Goal: Check status: Check status

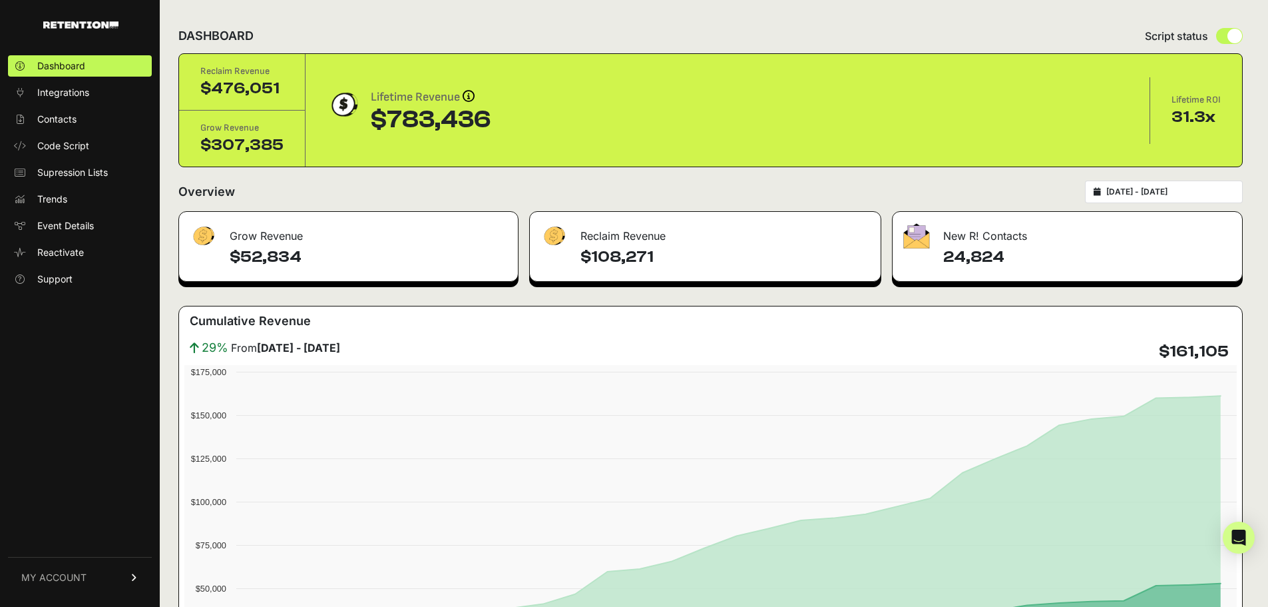
click at [1101, 188] on icon at bounding box center [1097, 192] width 7 height 8
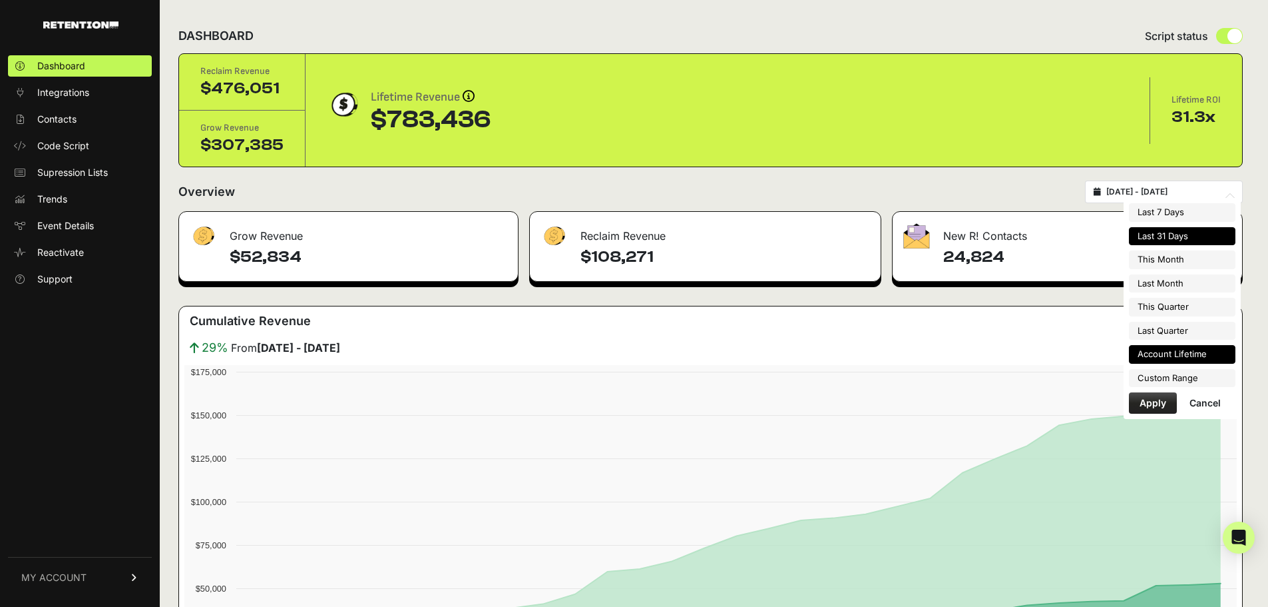
type input "[DATE]"
type input "2025-09-30"
type input "2025-04-01"
type input "[DATE]"
type input "2025-07-14"
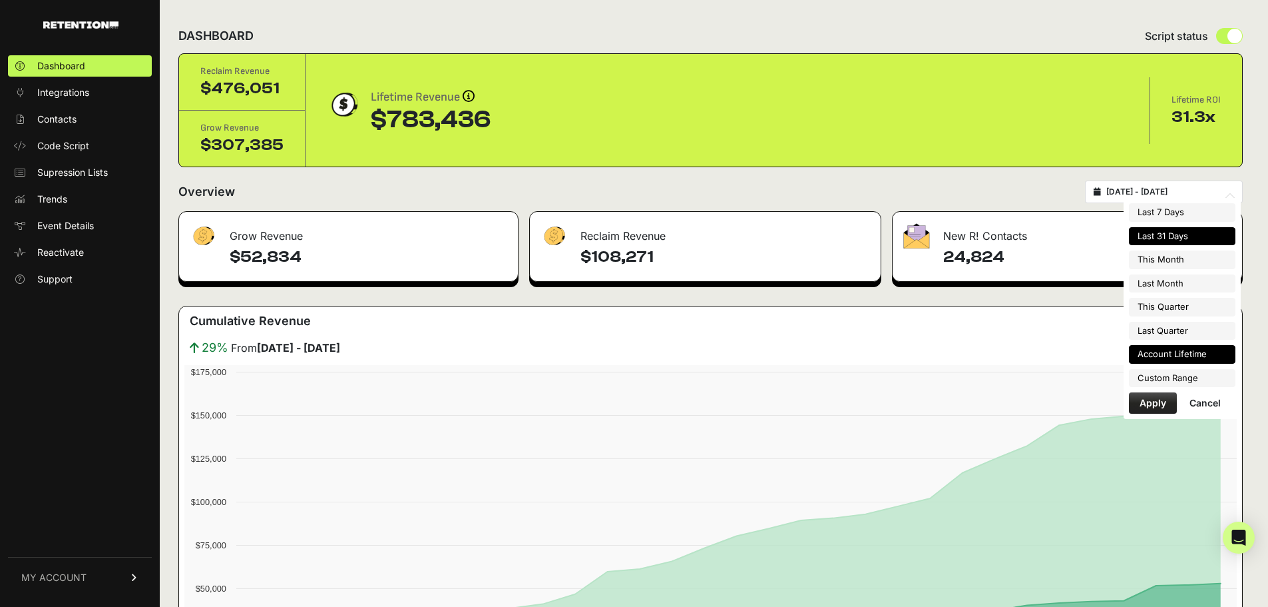
type input "2025-08-13"
click at [1175, 380] on li "Custom Range" at bounding box center [1182, 378] width 107 height 19
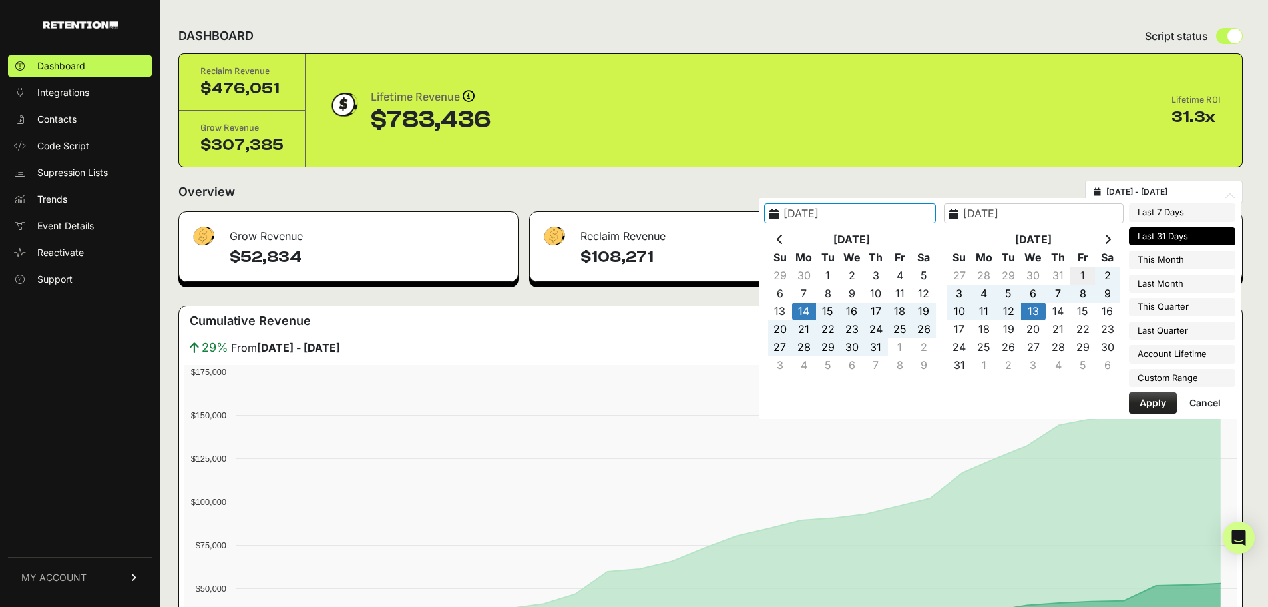
type input "2025-04-01"
type input "[DATE]"
type input "2025-07-14"
type input "2025-08-13"
type input "[DATE]"
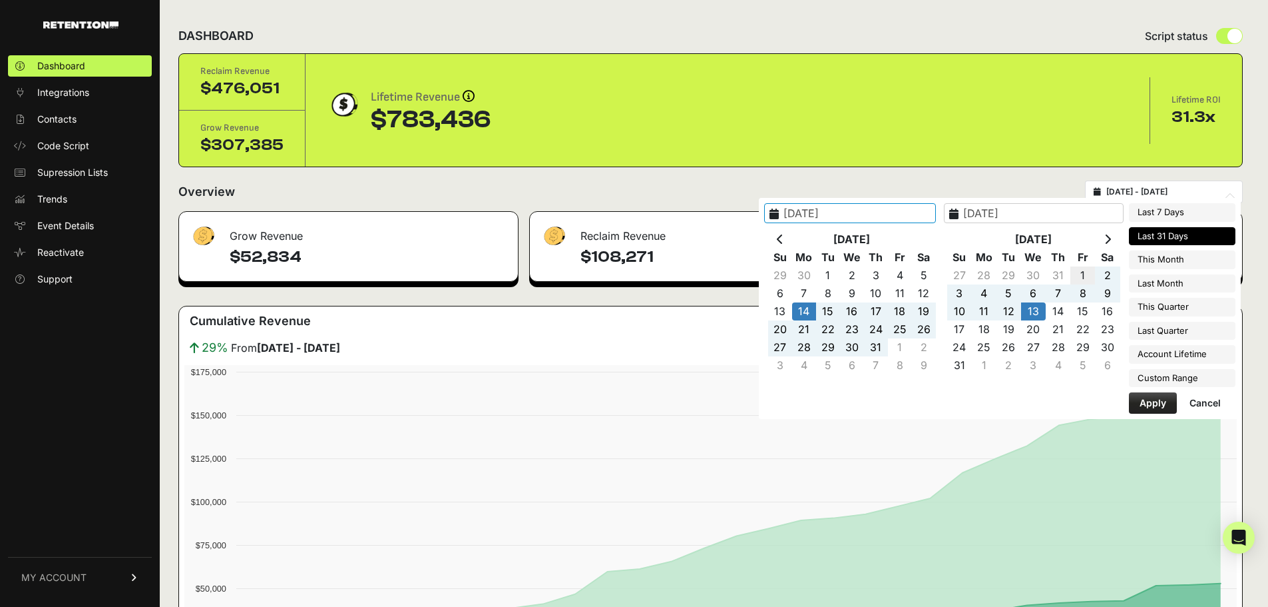
type input "2025-09-30"
type input "2025-07-14"
type input "2025-08-13"
click at [784, 237] on icon at bounding box center [780, 239] width 7 height 11
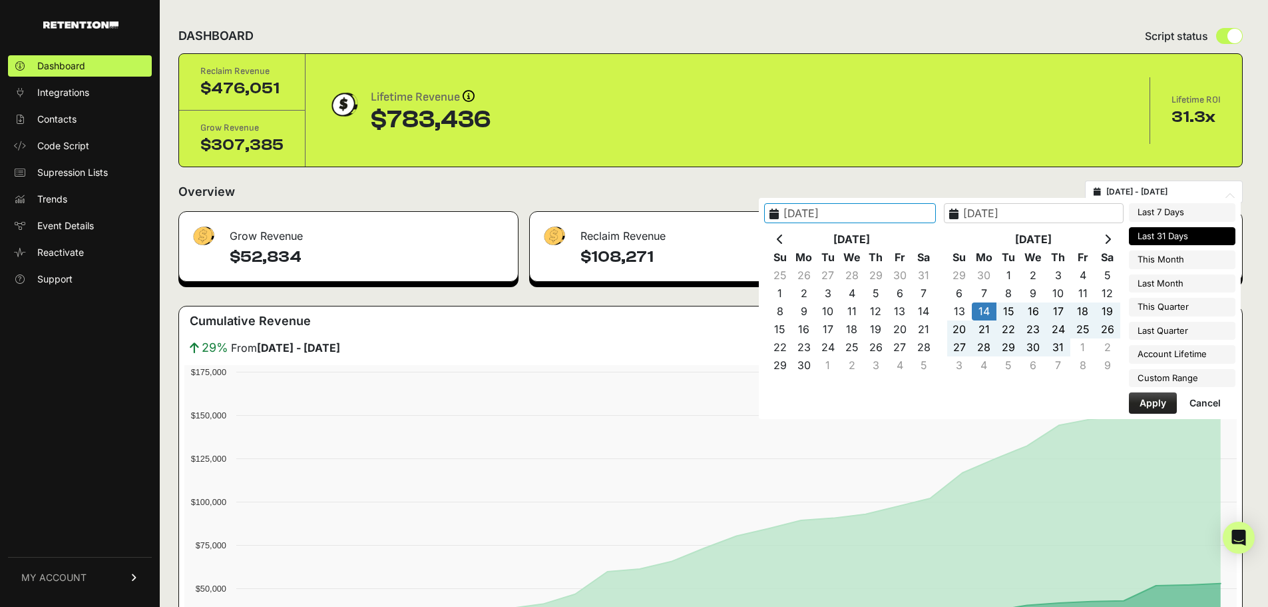
click at [784, 237] on icon at bounding box center [780, 239] width 7 height 11
type input "2025-04-01"
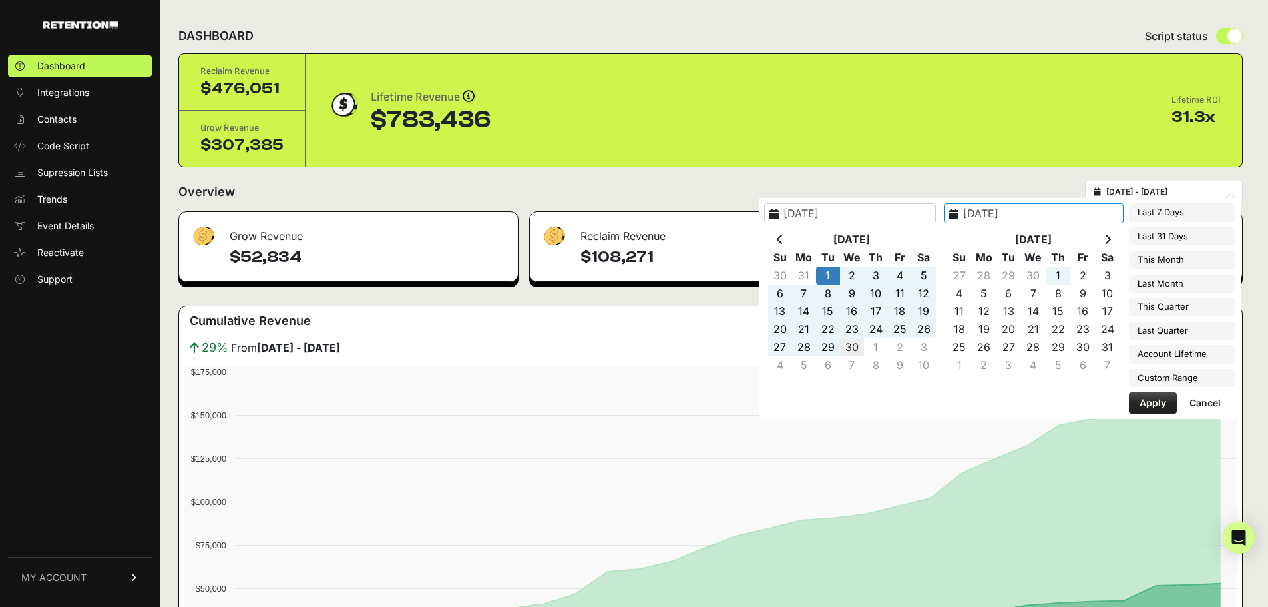
type input "2025-04-30"
type input "2025-04-01"
click at [1155, 403] on button "Apply" at bounding box center [1153, 402] width 48 height 21
type input "[DATE] - [DATE]"
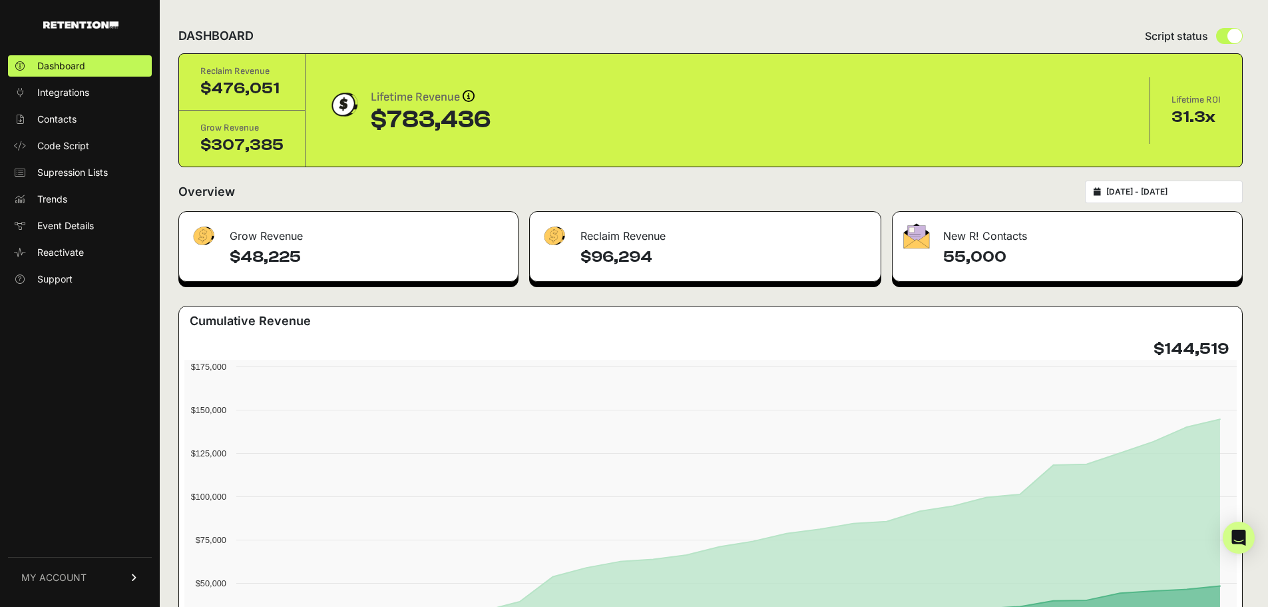
click at [1116, 186] on div "2025-04-01 - 2025-04-30" at bounding box center [1164, 191] width 158 height 23
click at [1101, 188] on icon at bounding box center [1097, 192] width 7 height 8
type input "2025-04-01"
type input "2025-04-30"
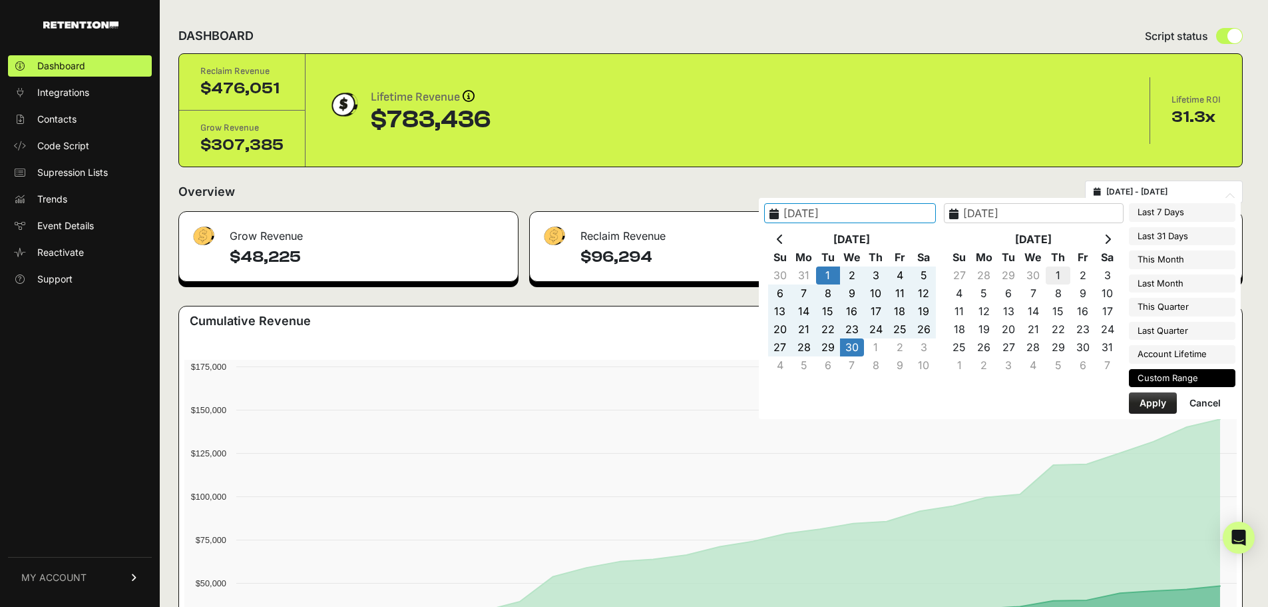
type input "2025-05-01"
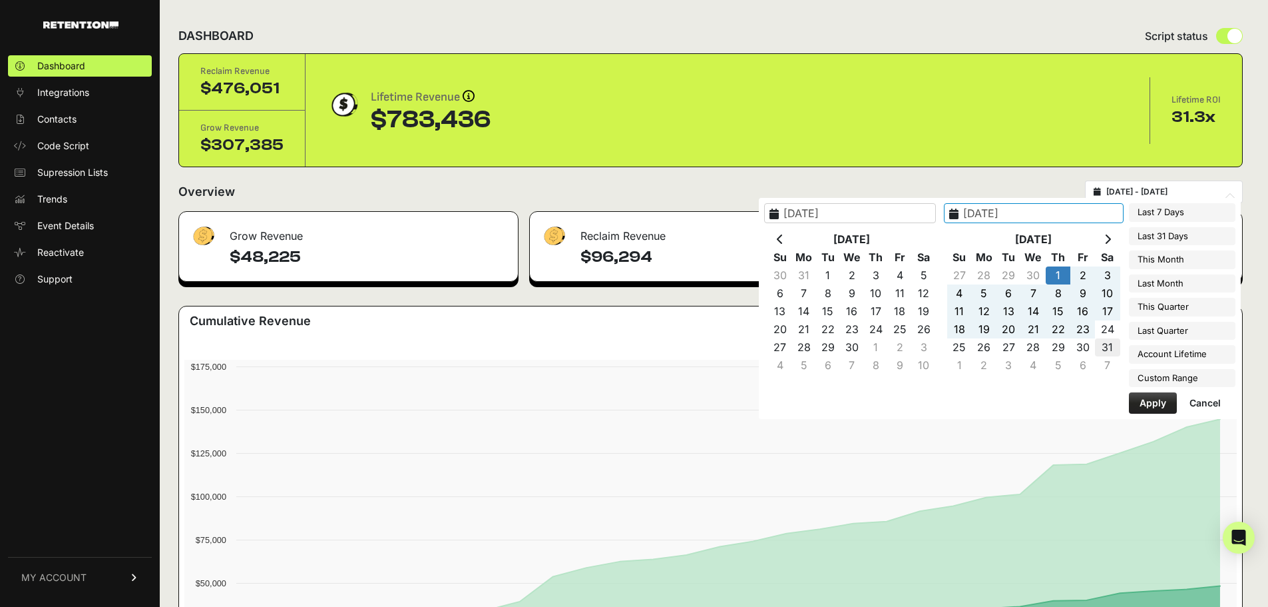
type input "2025-05-31"
type input "2025-05-01"
click at [1148, 403] on button "Apply" at bounding box center [1153, 402] width 48 height 21
type input "2025-05-01 - 2025-05-31"
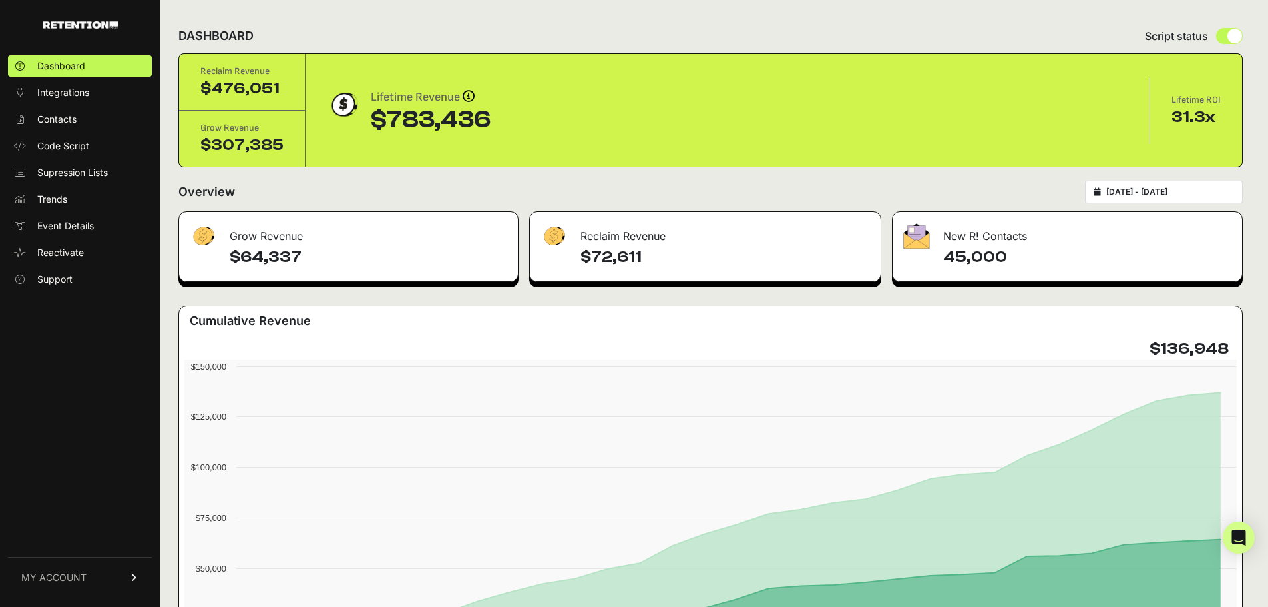
click at [1101, 192] on icon at bounding box center [1097, 192] width 7 height 8
type input "2025-05-01"
type input "2025-05-31"
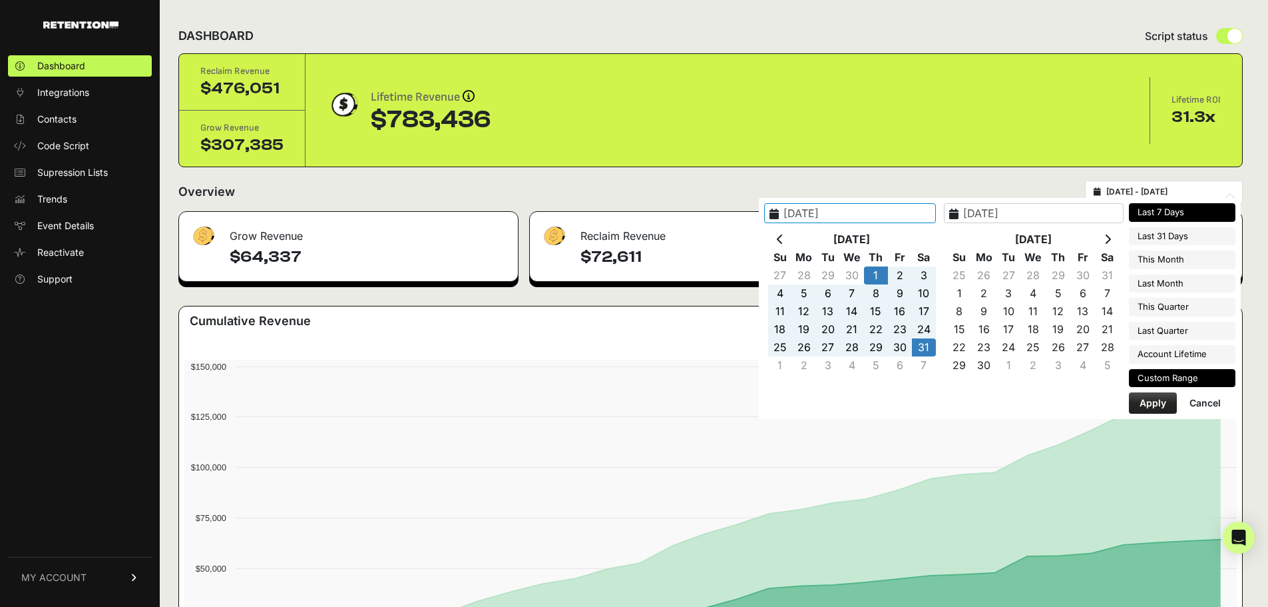
type input "[DATE]"
type input "2025-08-13"
type input "2025-05-01"
type input "2025-05-31"
type input "2025-07-14"
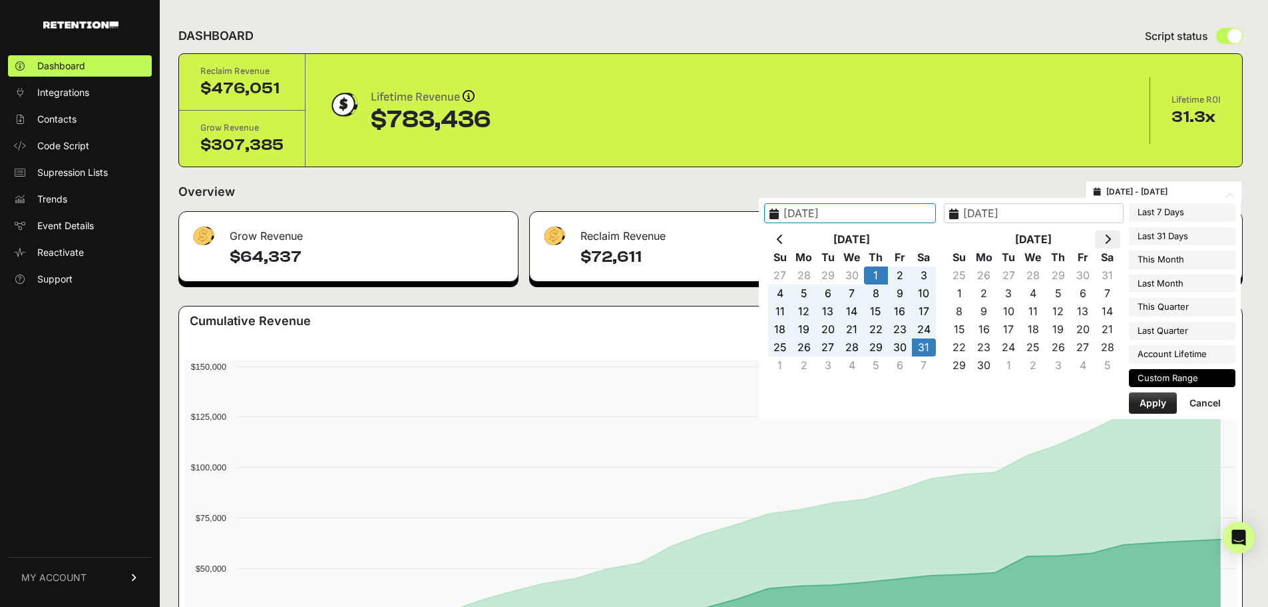
type input "2025-08-13"
type input "2025-05-01"
type input "2025-05-31"
type input "[DATE]"
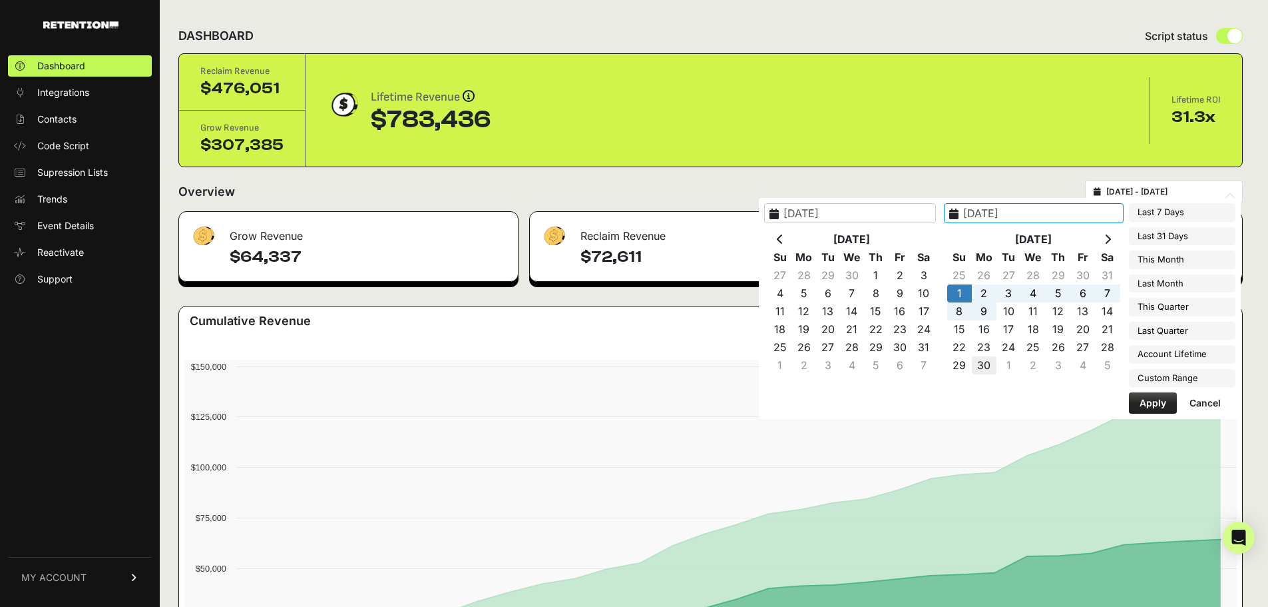
type input "[DATE]"
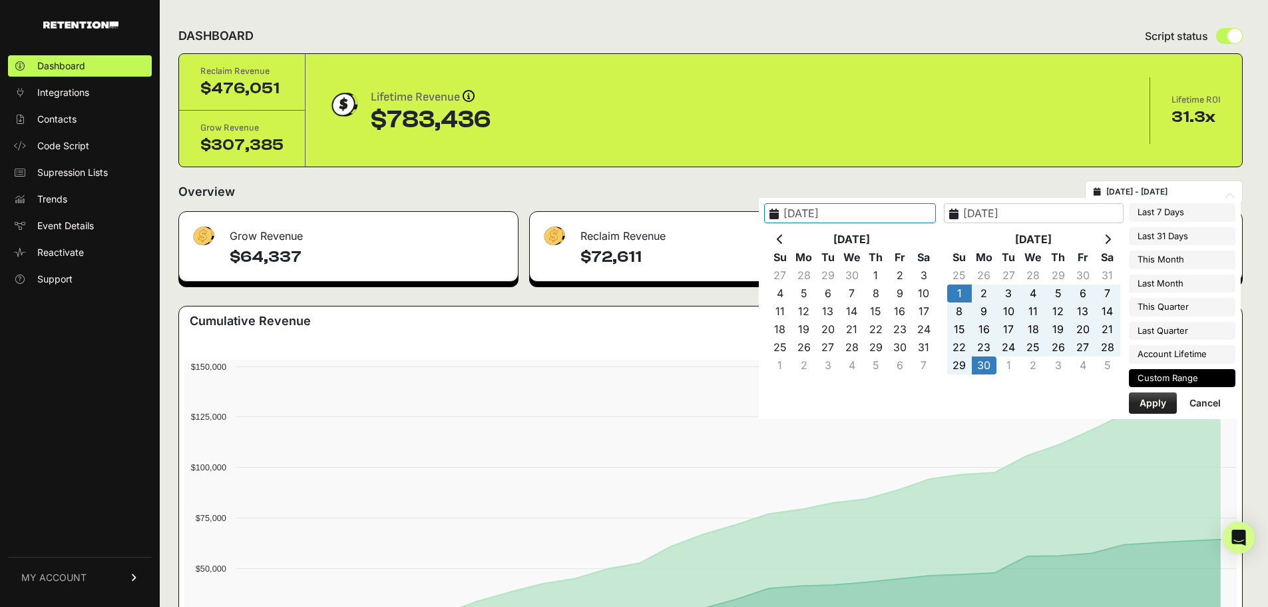
click at [1154, 400] on button "Apply" at bounding box center [1153, 402] width 48 height 21
type input "[DATE] - [DATE]"
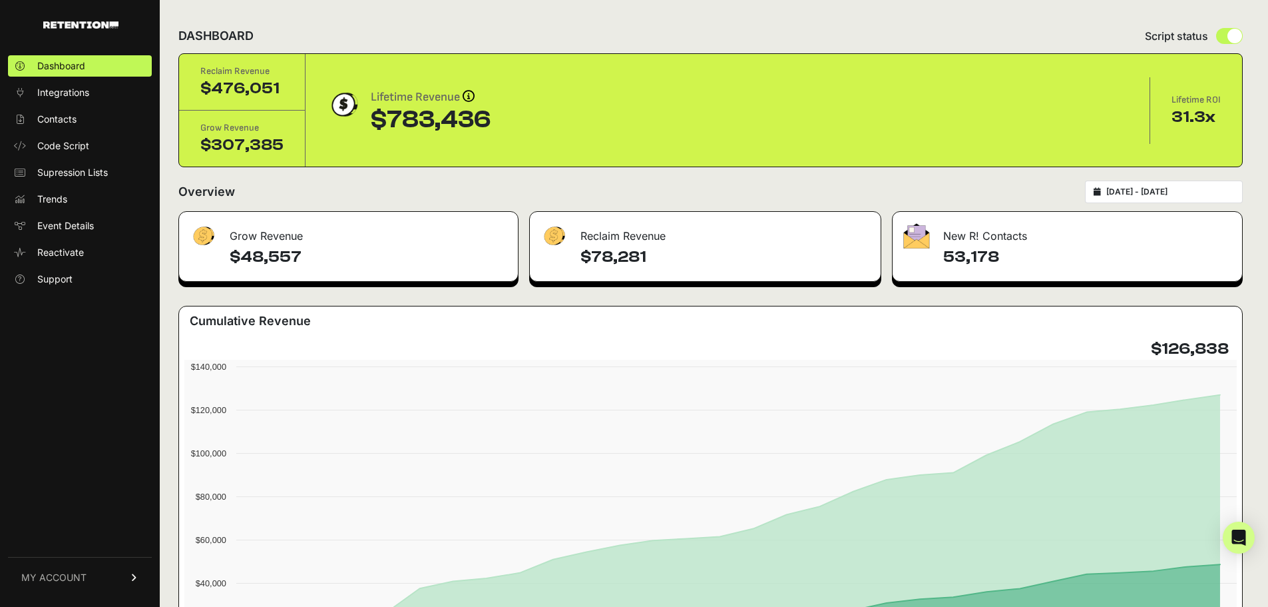
click at [1111, 194] on div "[DATE] - [DATE]" at bounding box center [1164, 191] width 158 height 23
click at [1121, 187] on div "[DATE] - [DATE]" at bounding box center [1164, 191] width 158 height 23
click at [1101, 190] on icon at bounding box center [1097, 192] width 7 height 8
type input "[DATE]"
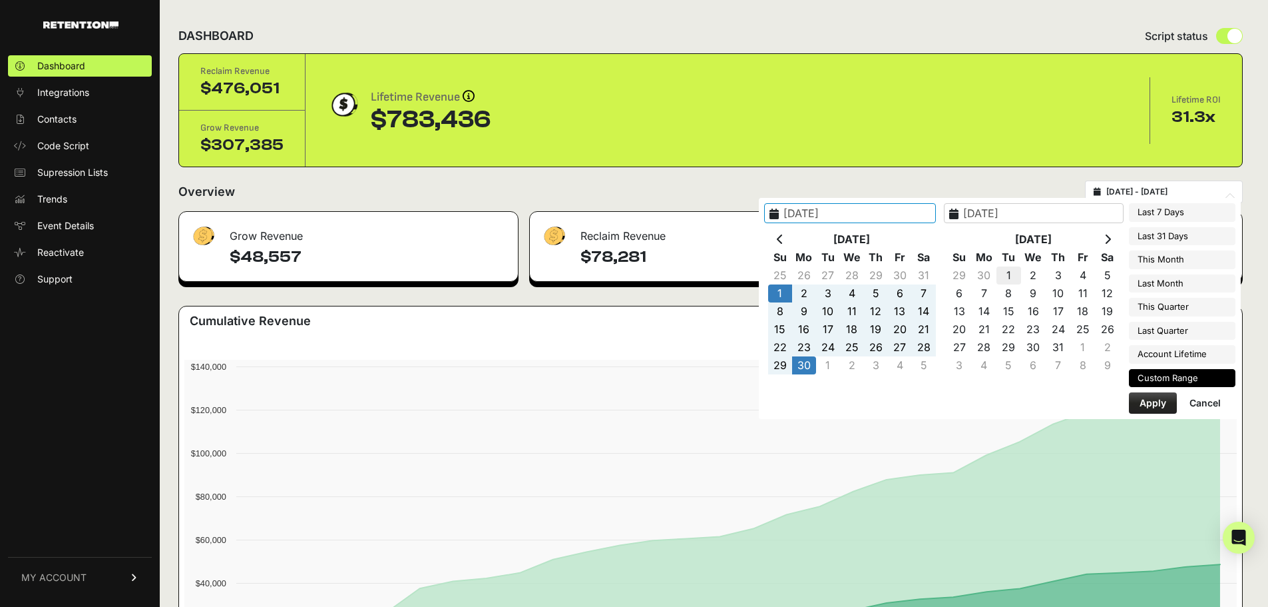
type input "[DATE]"
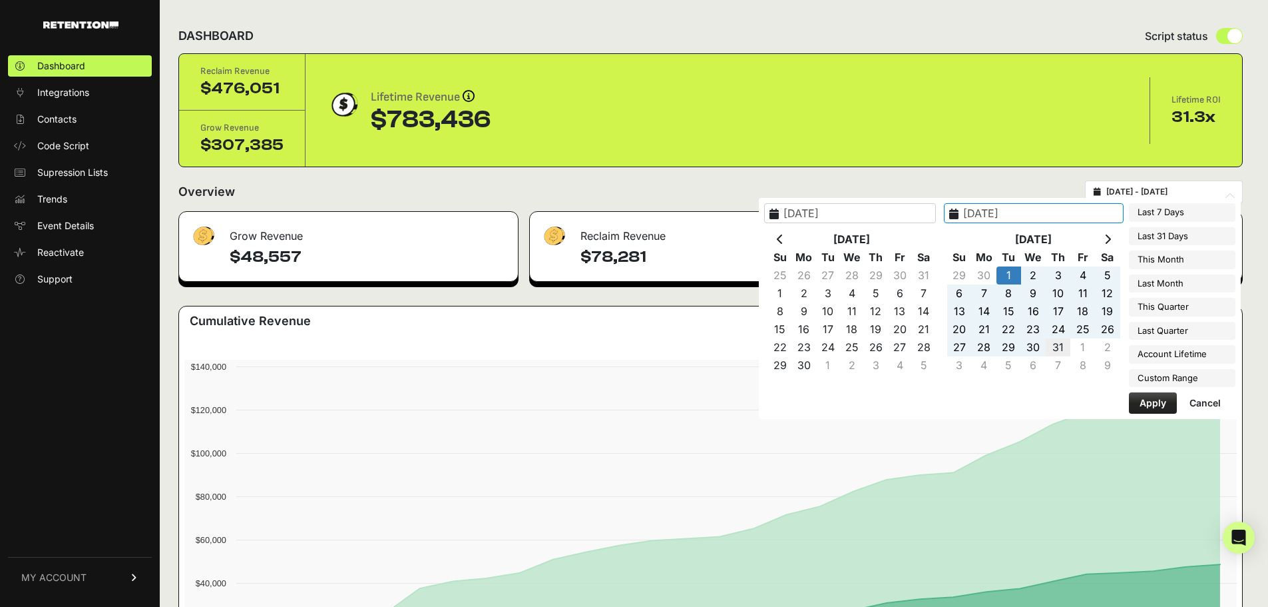
type input "[DATE]"
click at [1145, 405] on button "Apply" at bounding box center [1153, 402] width 48 height 21
type input "[DATE] - [DATE]"
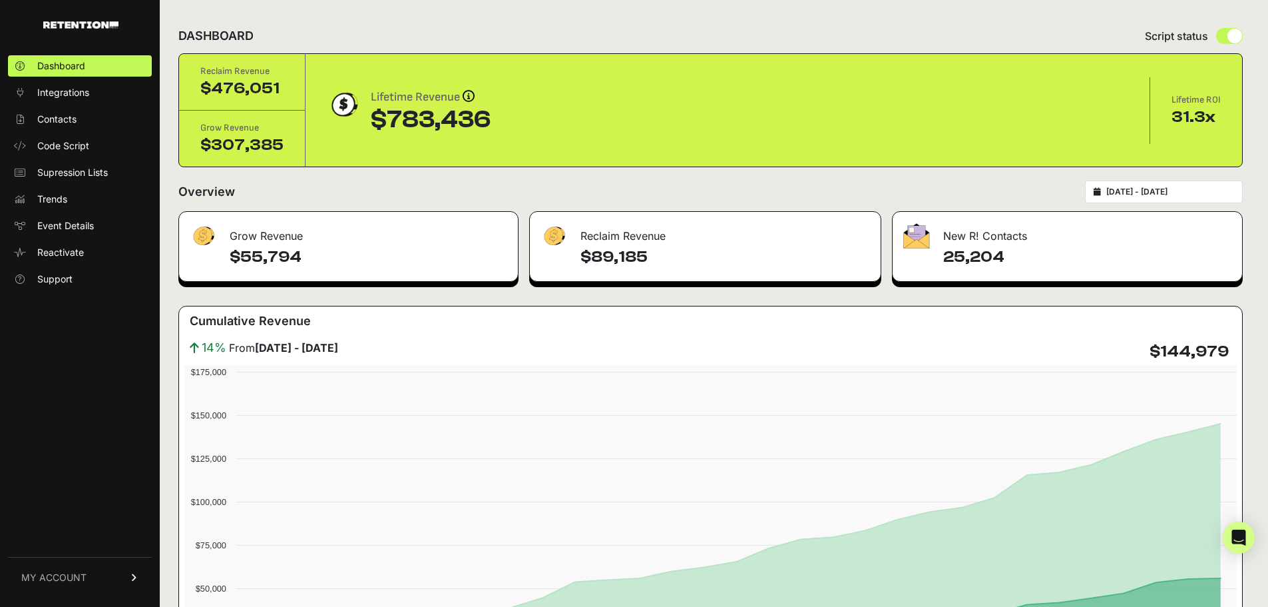
click at [1101, 188] on icon at bounding box center [1097, 192] width 7 height 8
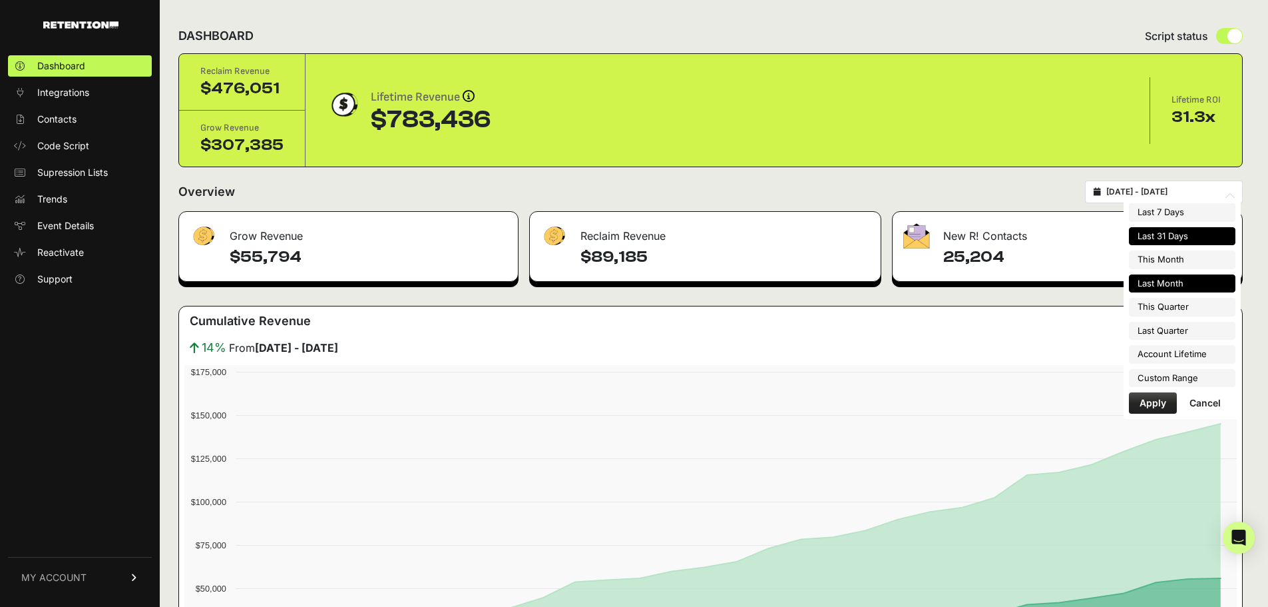
type input "[DATE]"
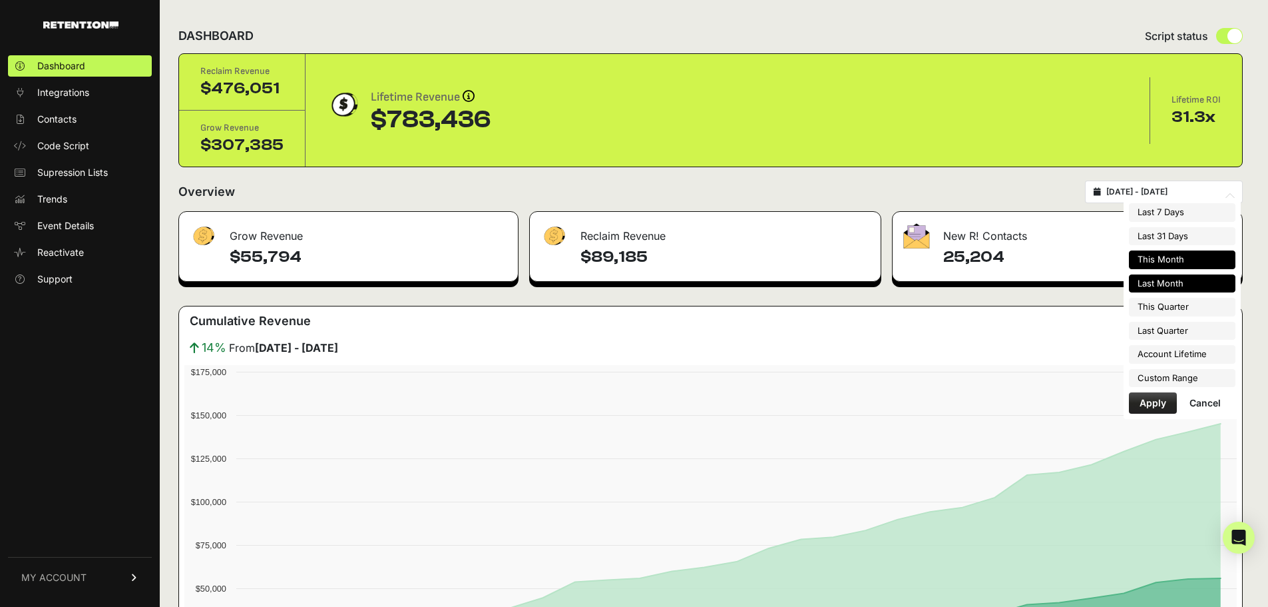
type input "[DATE]"
type input "2025-07-31"
type input "2025-04-01"
type input "2025-06-30"
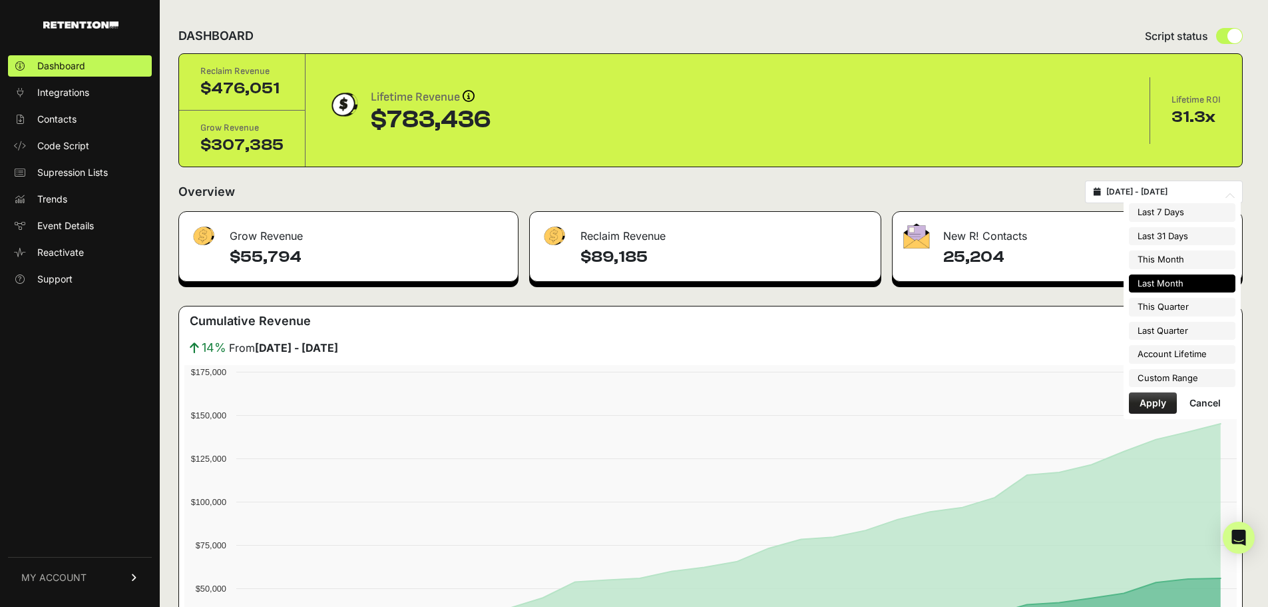
type input "2025-01-30"
type input "2025-08-13"
type input "2025-07-01"
type input "2025-07-31"
click at [1173, 383] on li "Custom Range" at bounding box center [1182, 378] width 107 height 19
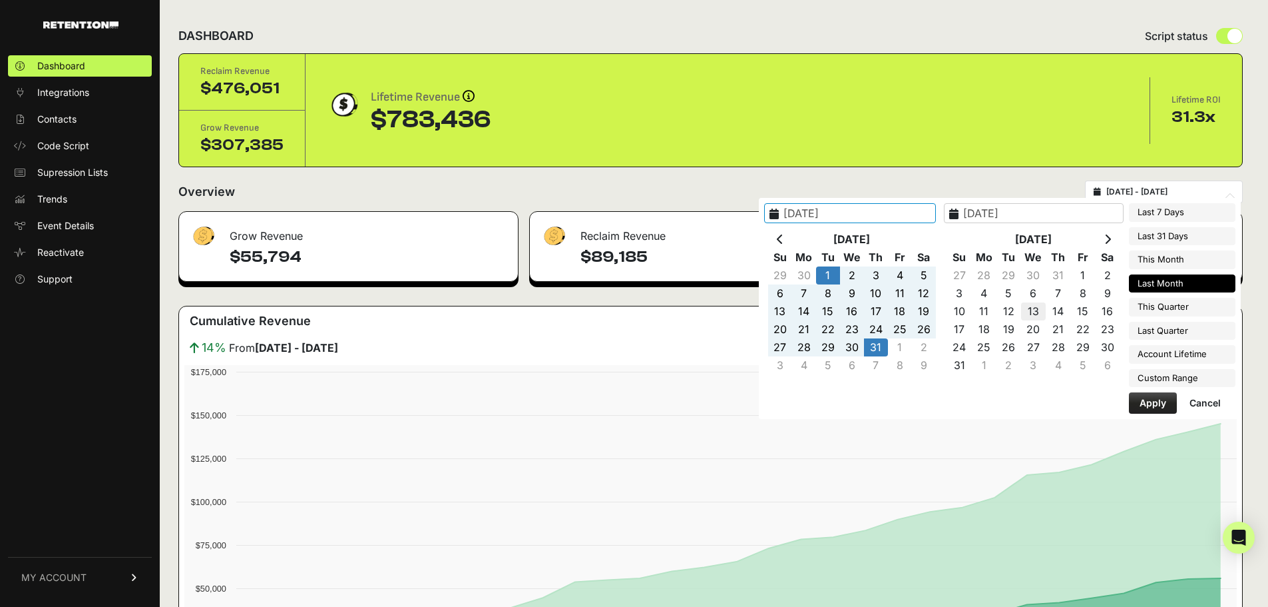
type input "2025-01-30"
type input "2025-08-13"
type input "2025-08-30"
type input "2025-07-31"
click at [784, 239] on icon at bounding box center [780, 239] width 7 height 11
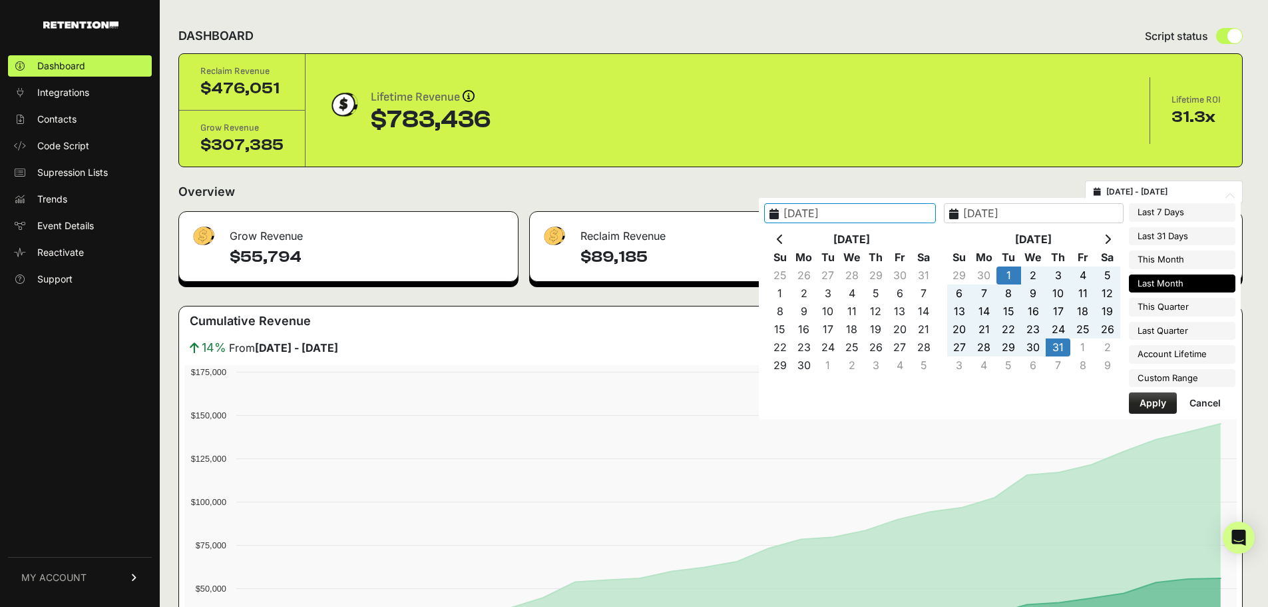
click at [784, 239] on icon at bounding box center [780, 239] width 7 height 11
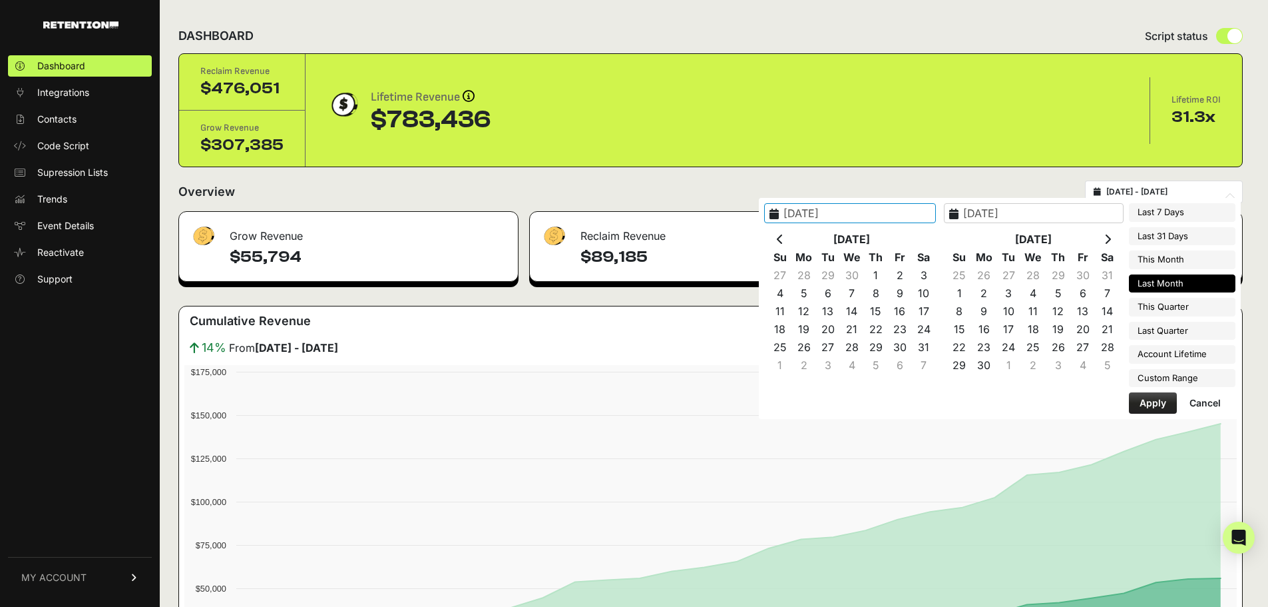
click at [784, 239] on icon at bounding box center [780, 239] width 7 height 11
type input "2025-03-01"
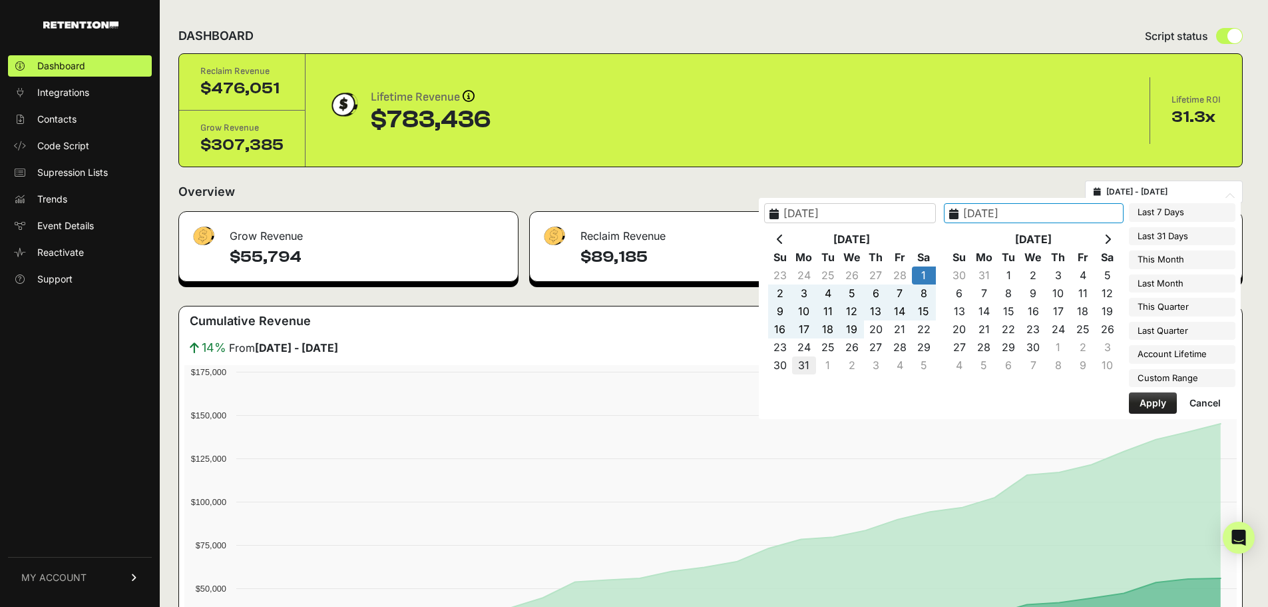
type input "2025-03-31"
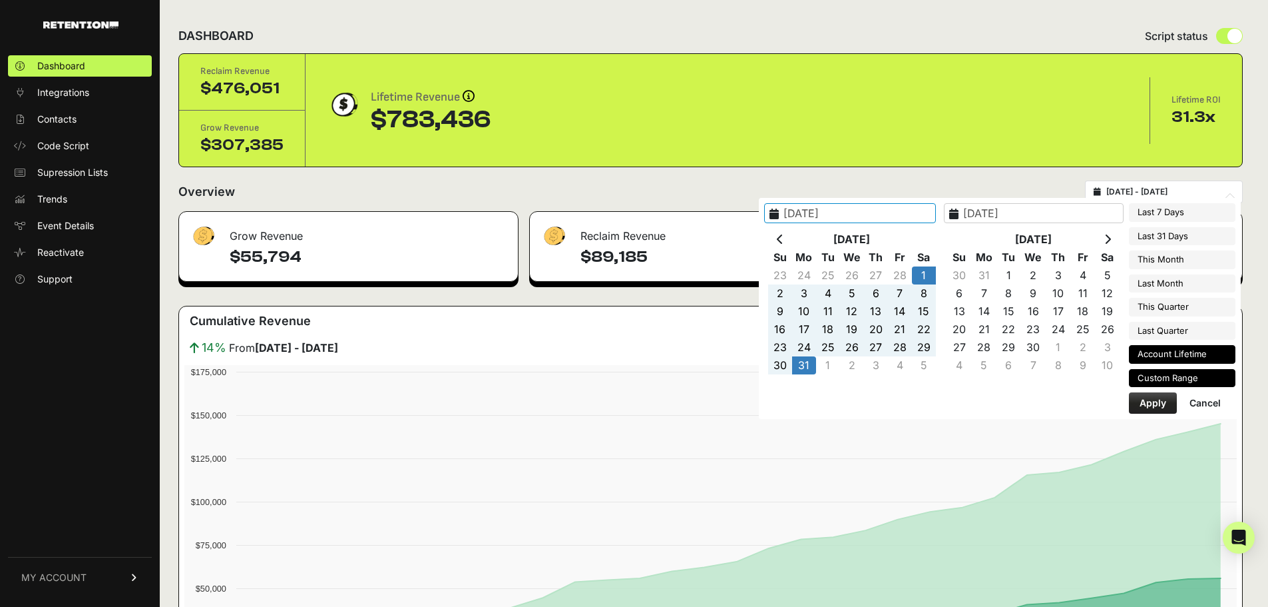
type input "2025-01-30"
type input "2025-08-13"
type input "2025-03-01"
type input "2025-03-31"
click at [1149, 399] on button "Apply" at bounding box center [1153, 402] width 48 height 21
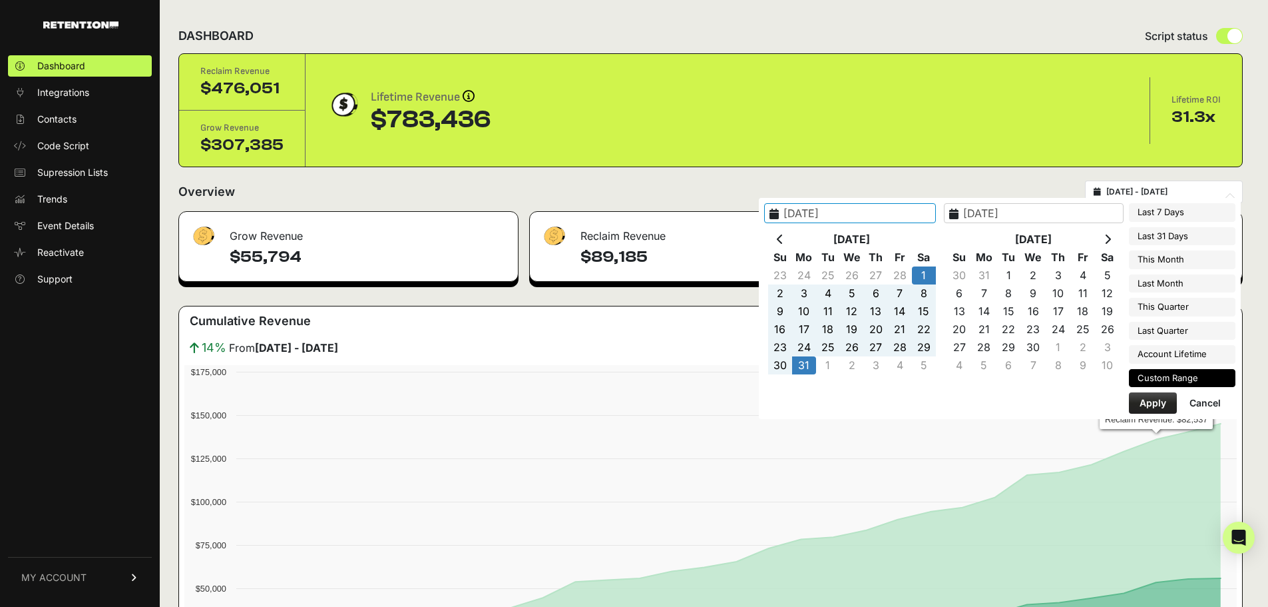
type input "2025-03-01 - 2025-03-31"
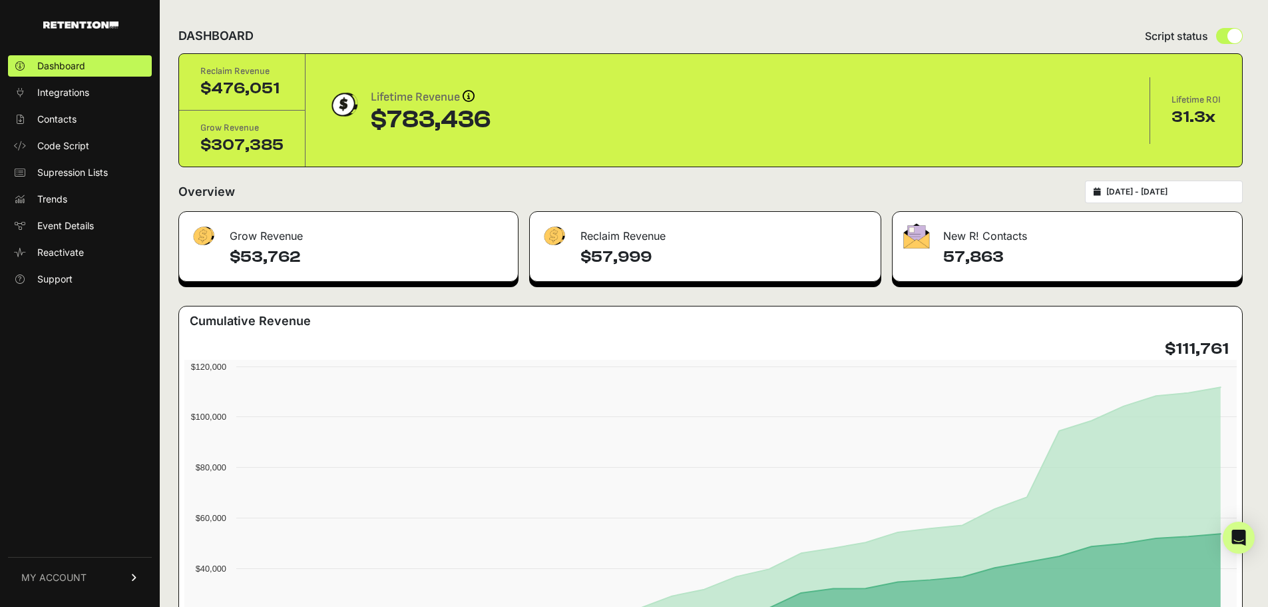
click at [1101, 192] on icon at bounding box center [1097, 192] width 7 height 8
type input "2025-03-01"
type input "2025-03-31"
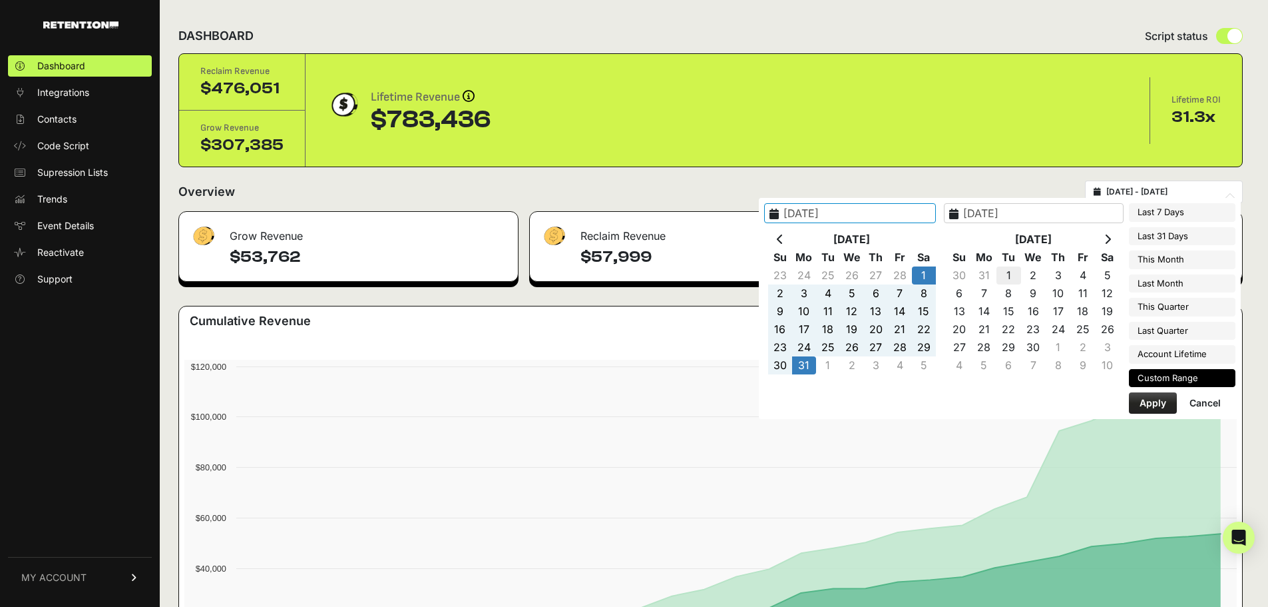
type input "2025-04-01"
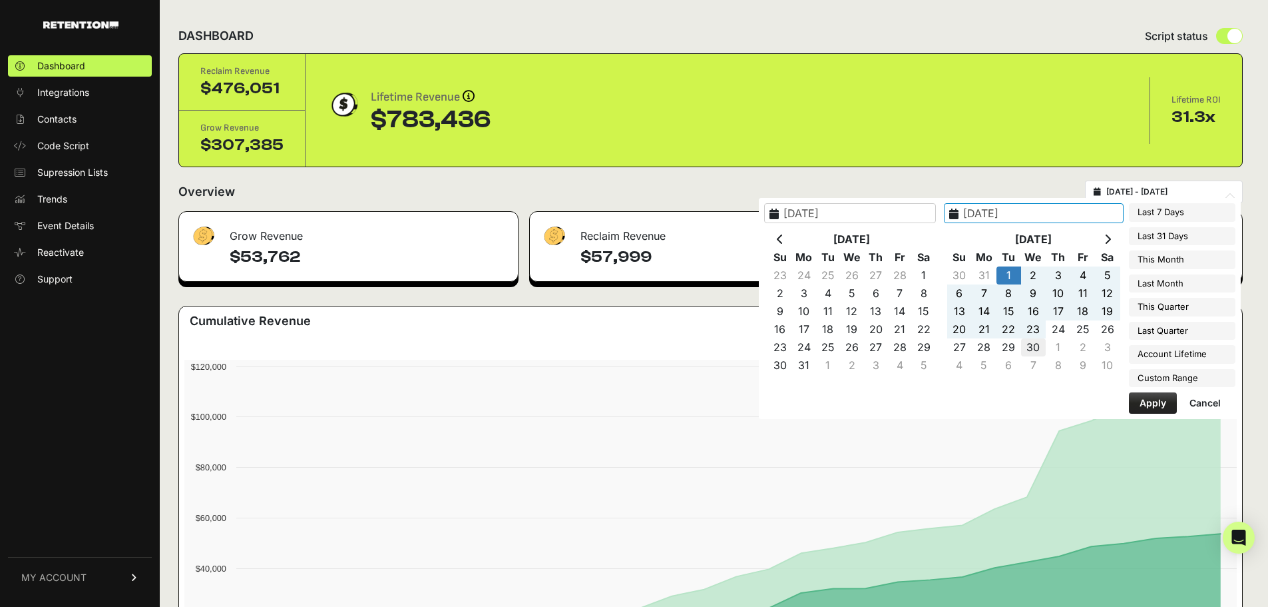
type input "2025-04-30"
type input "2025-04-01"
click at [1144, 398] on button "Apply" at bounding box center [1153, 402] width 48 height 21
type input "2025-04-01 - 2025-04-30"
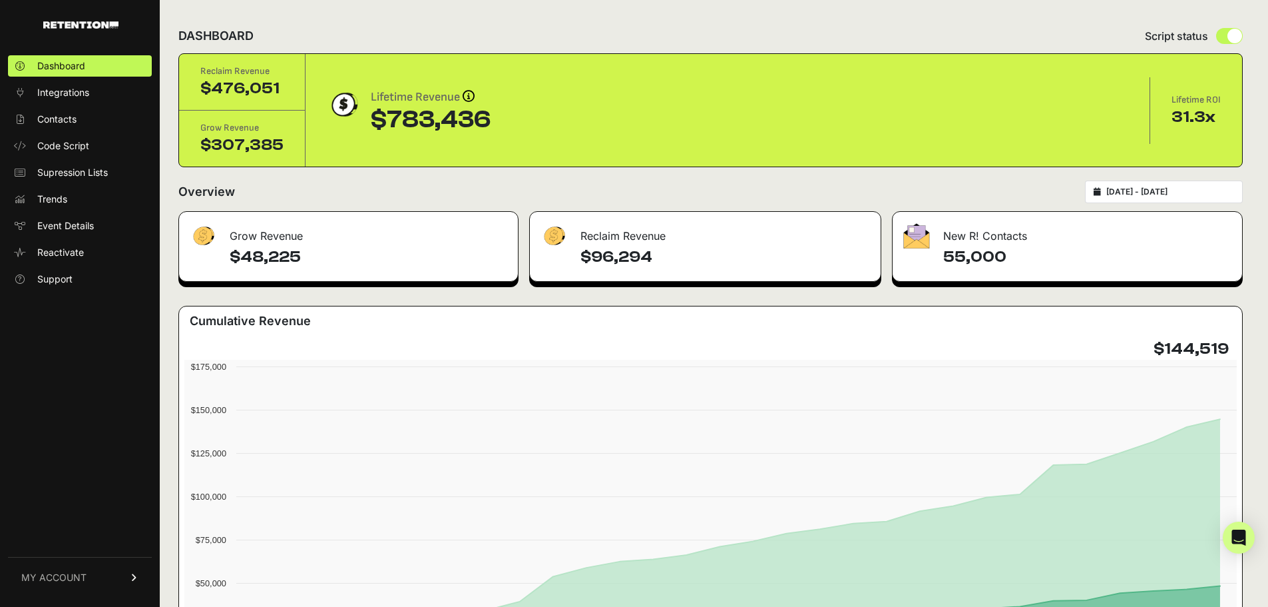
click at [1101, 193] on icon at bounding box center [1097, 192] width 7 height 8
type input "[DATE]"
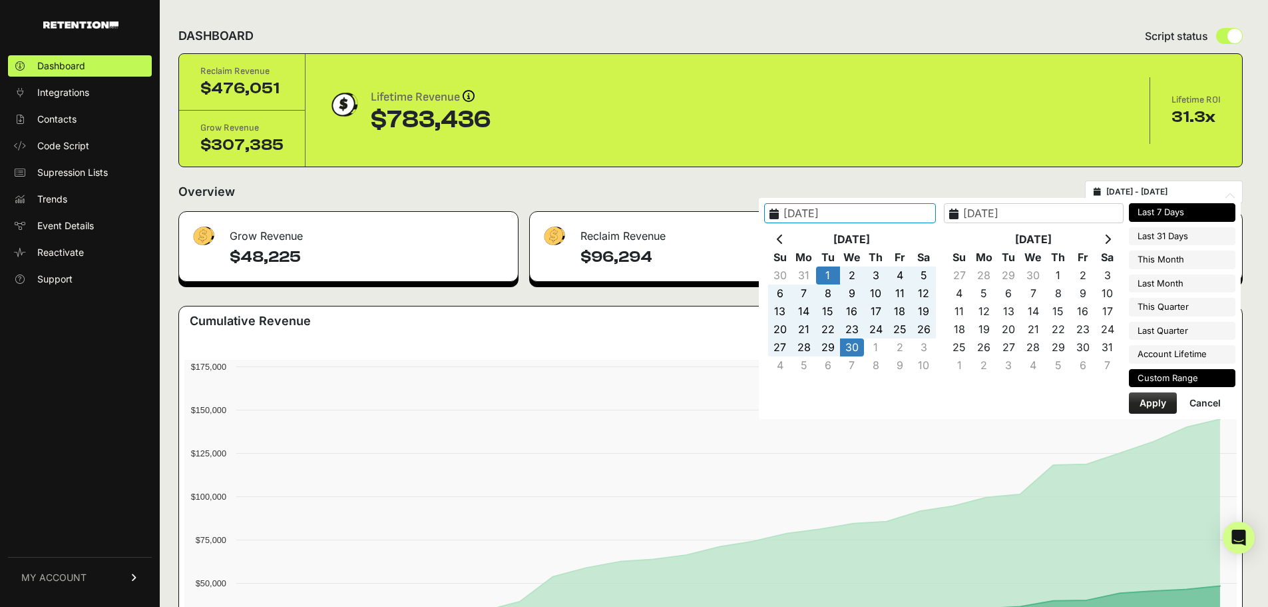
type input "[DATE]"
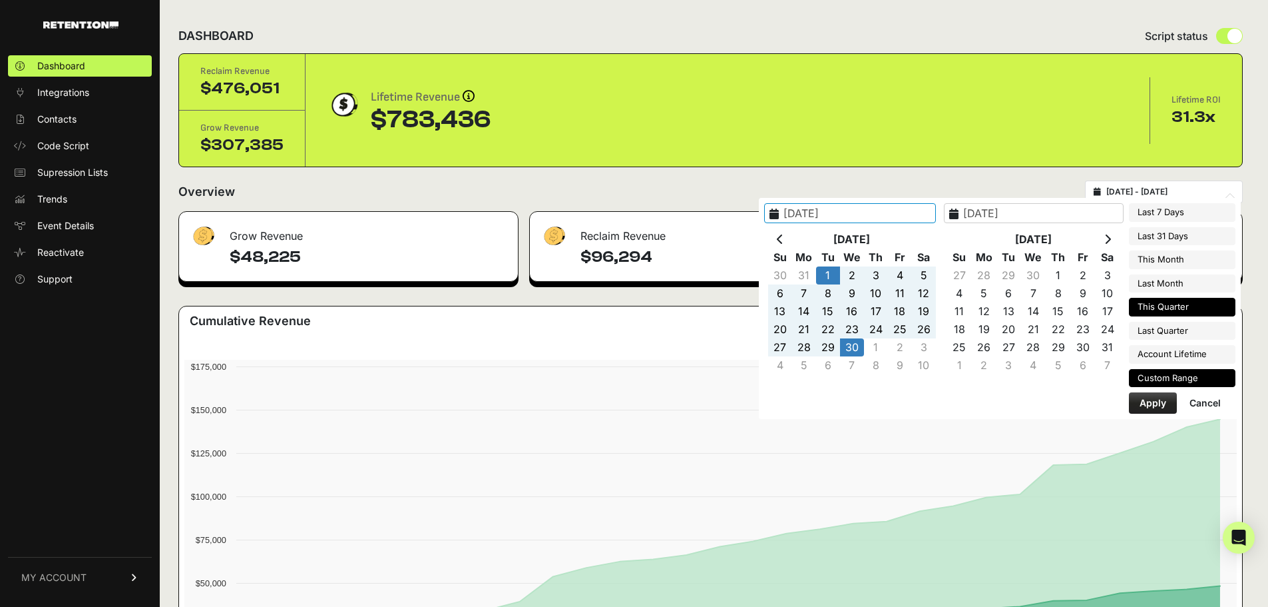
type input "[DATE]"
type input "2025-07-01"
type input "2025-09-30"
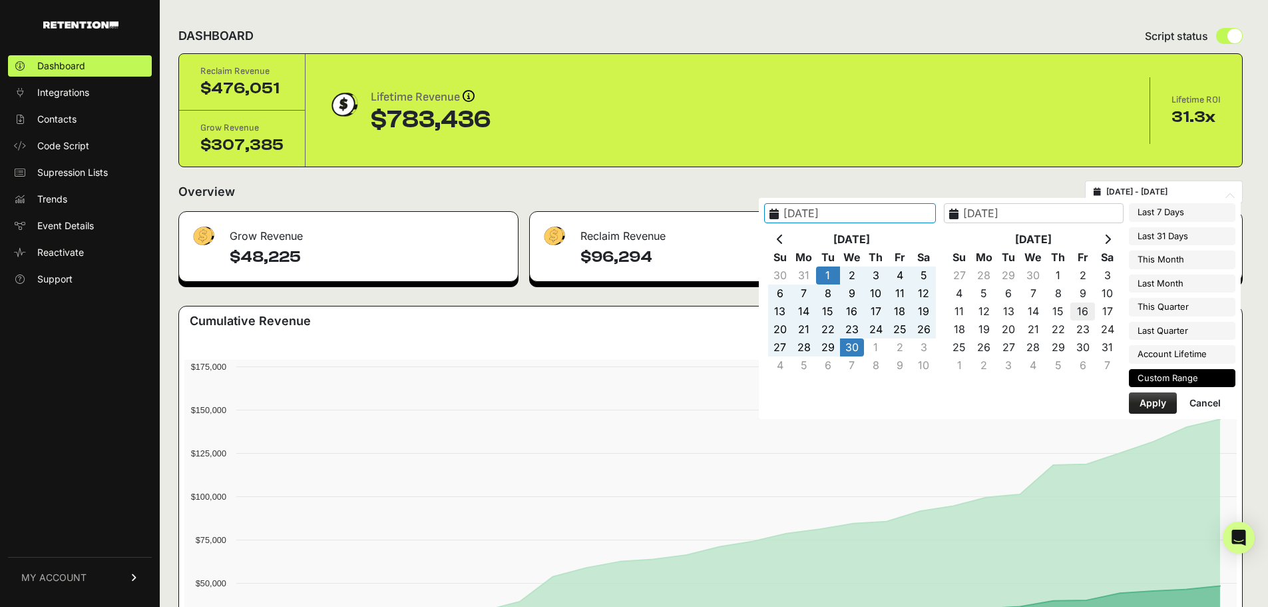
type input "[DATE]"
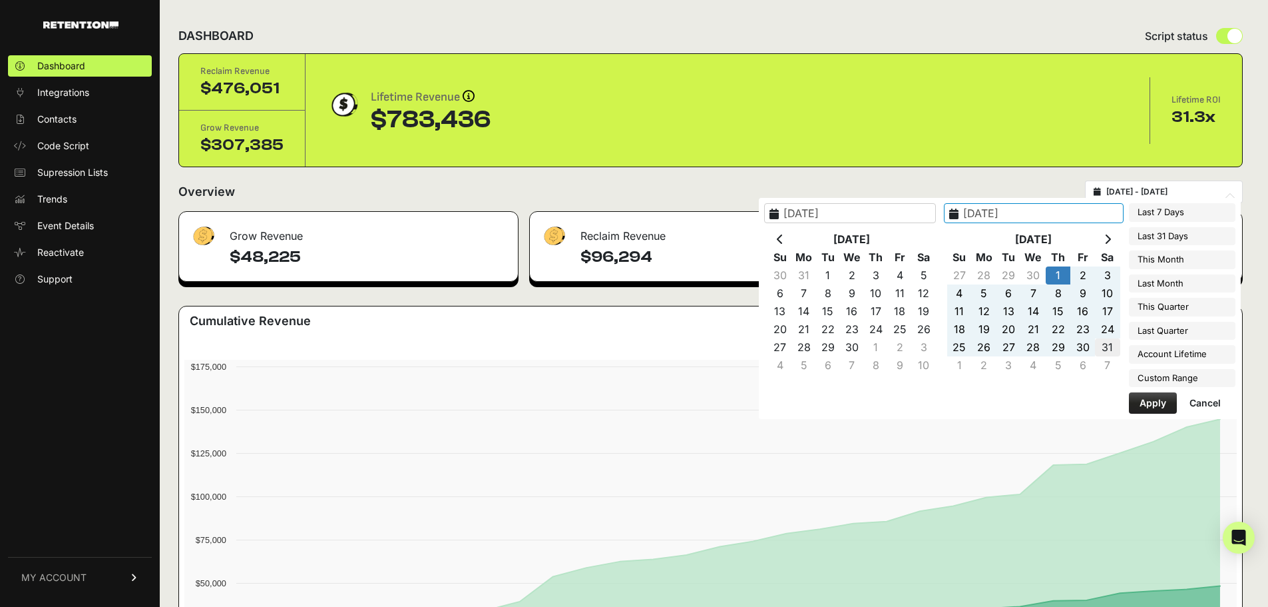
type input "2025-05-31"
type input "[DATE]"
click at [1145, 398] on button "Apply" at bounding box center [1153, 402] width 48 height 21
type input "2025-05-01 - 2025-05-31"
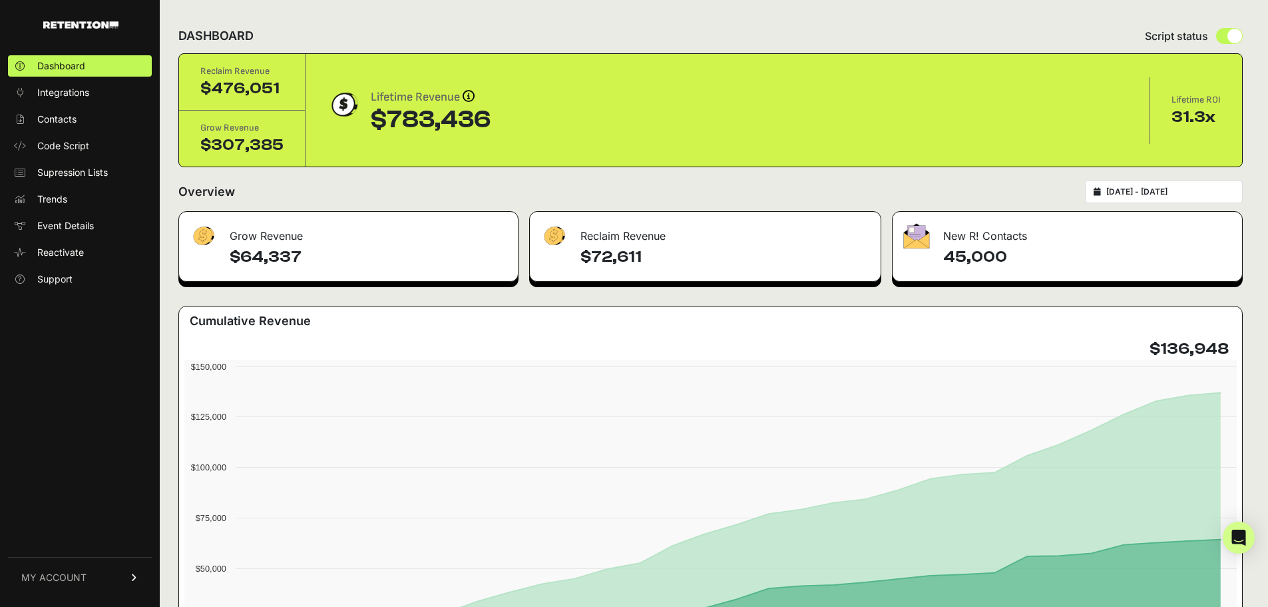
click at [1101, 193] on icon at bounding box center [1097, 192] width 7 height 8
type input "2025-05-01"
type input "2025-05-31"
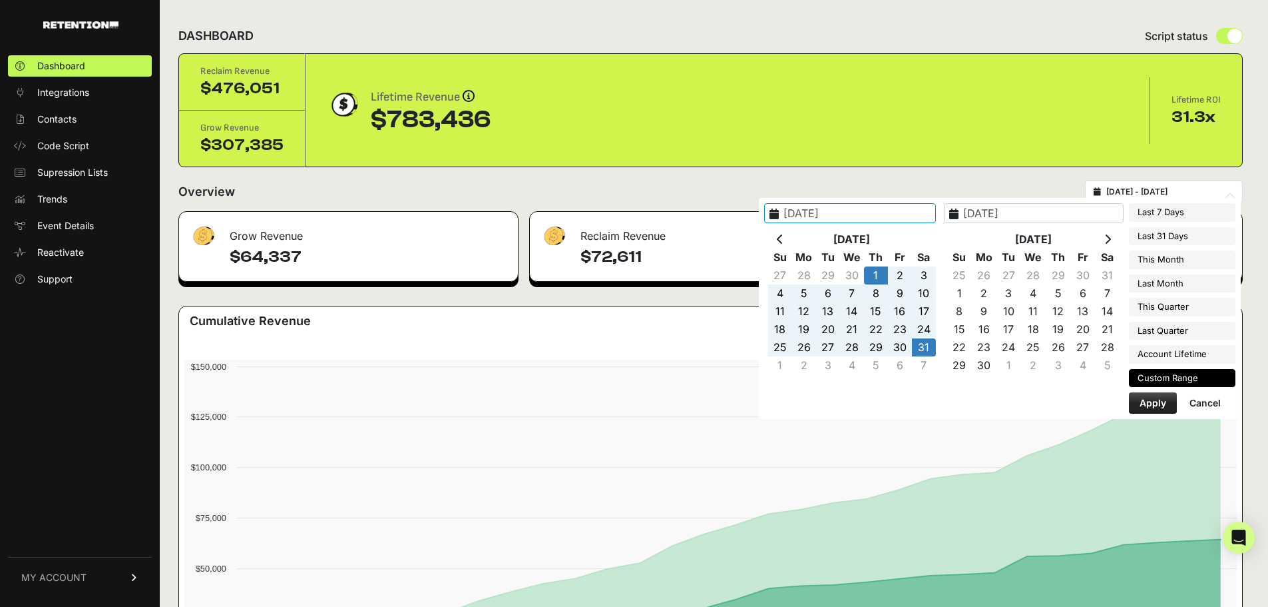
type input "[DATE]"
type input "2025-05-01"
type input "2025-05-31"
type input "[DATE]"
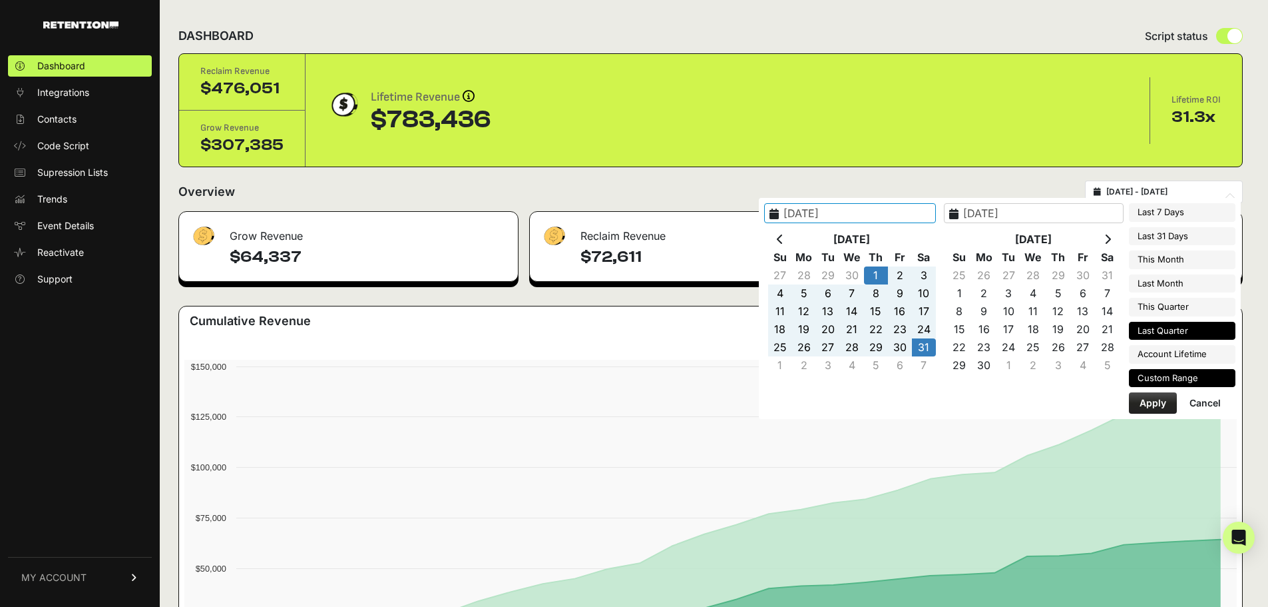
type input "[DATE]"
type input "2025-05-01"
type input "2025-05-31"
type input "2025-07-01"
type input "2025-07-31"
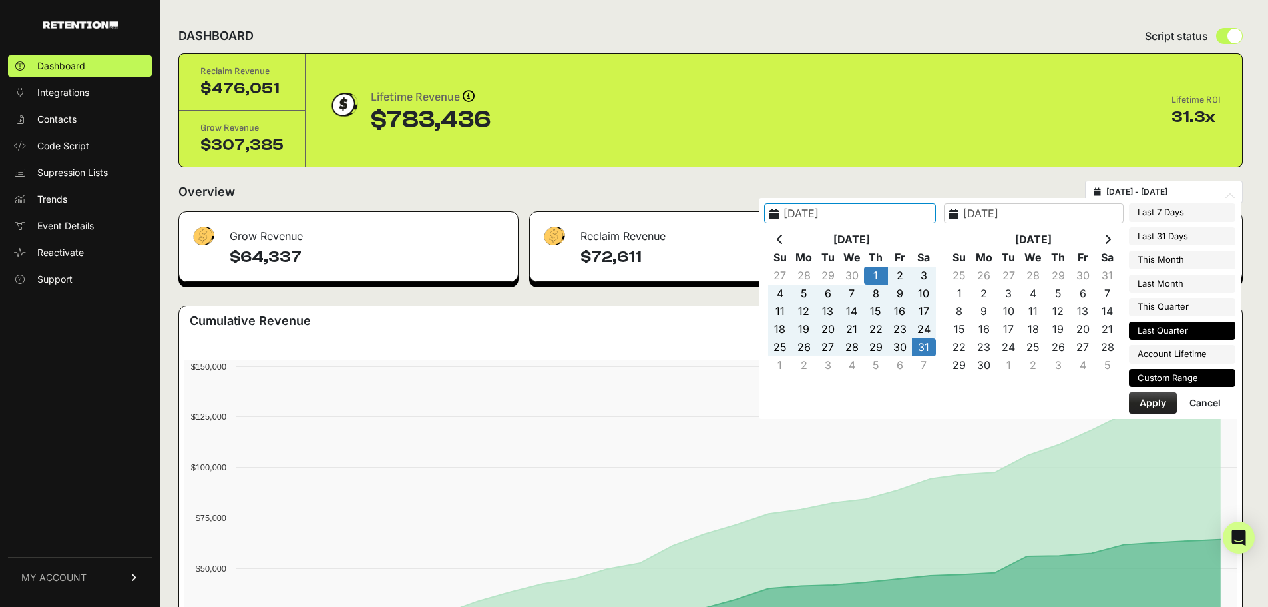
type input "2025-07-01"
type input "2025-09-30"
type input "2025-05-01"
type input "2025-05-31"
type input "2025-04-01"
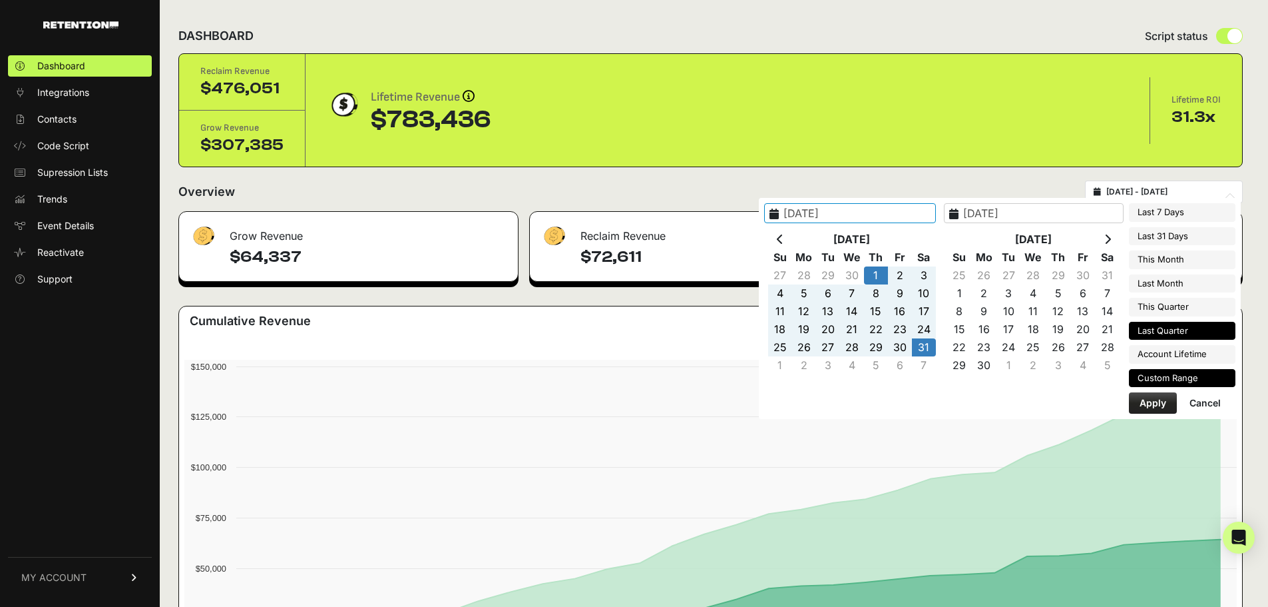
type input "2025-06-30"
type input "2025-05-01"
type input "2025-05-31"
type input "2025-01-30"
type input "2025-08-13"
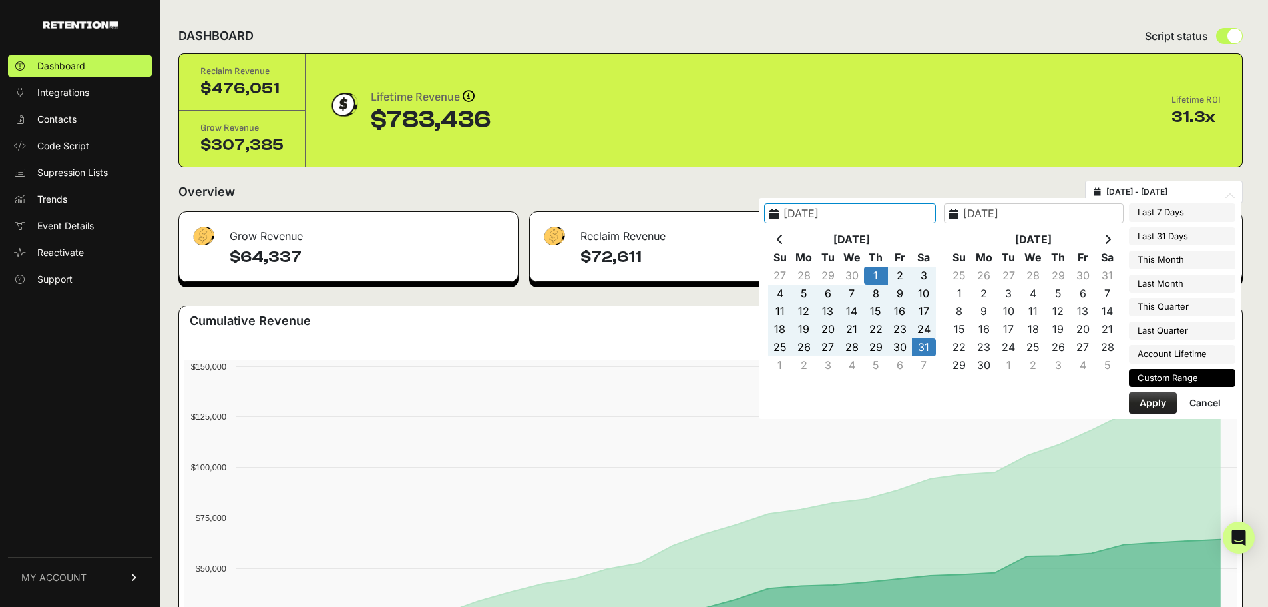
type input "2025-05-01"
type input "2025-05-31"
type input "2025-01-30"
type input "2025-08-13"
type input "2025-05-01"
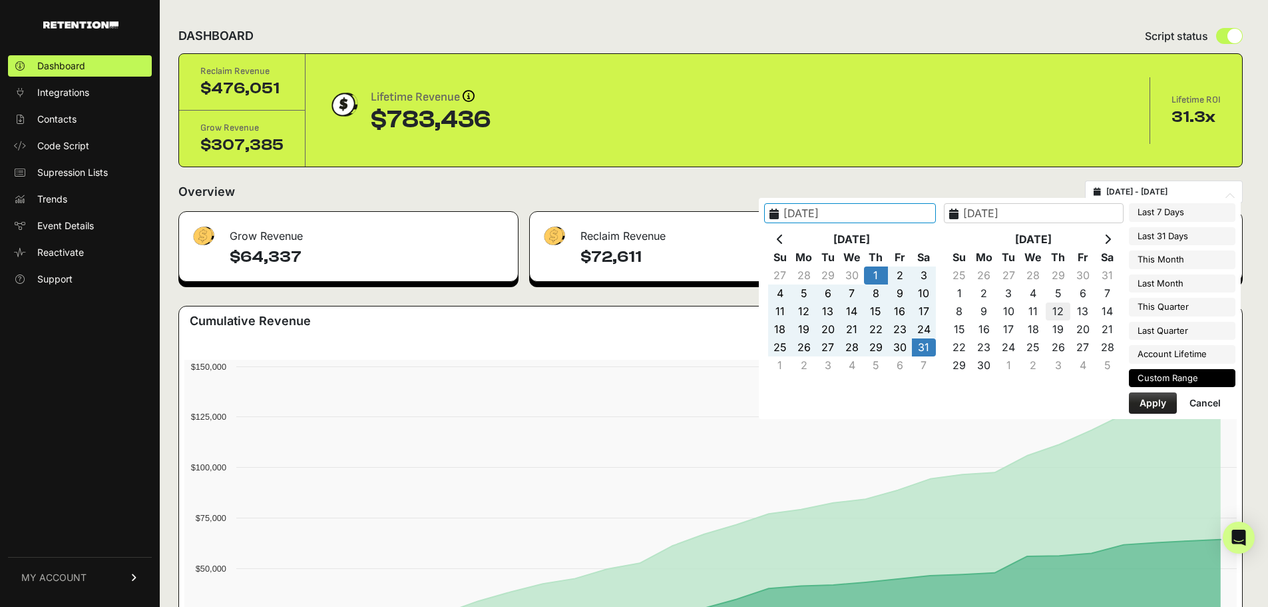
type input "2025-05-31"
type input "2025-06-01"
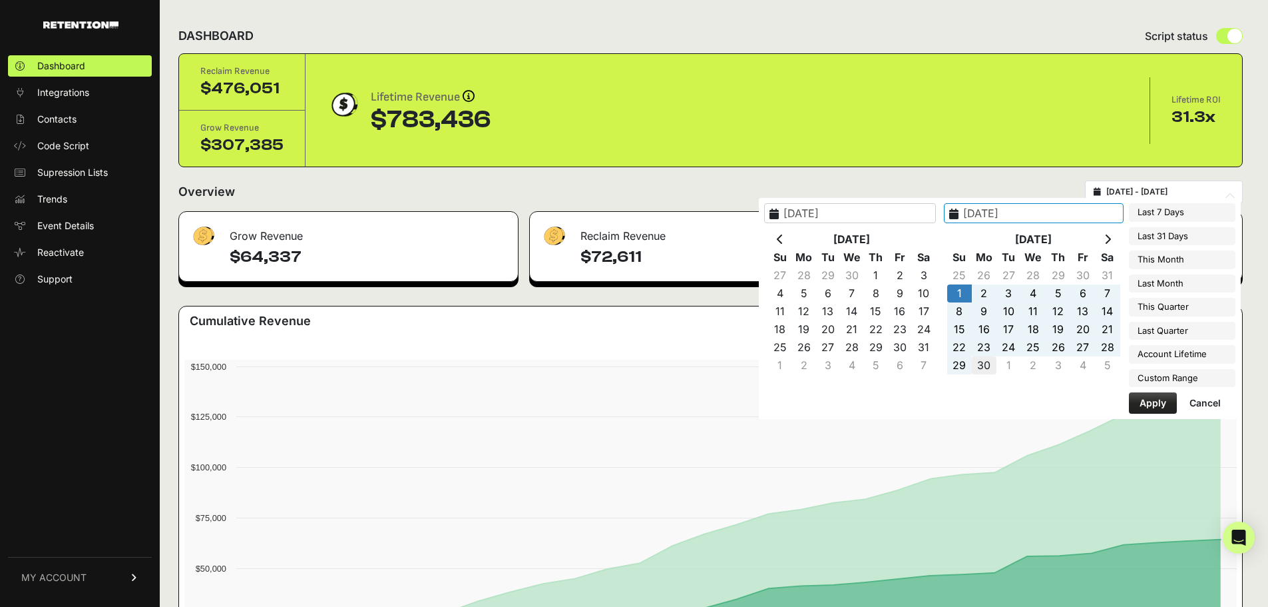
type input "2025-06-30"
type input "2025-01-30"
type input "2025-08-13"
type input "2025-06-01"
type input "2025-06-30"
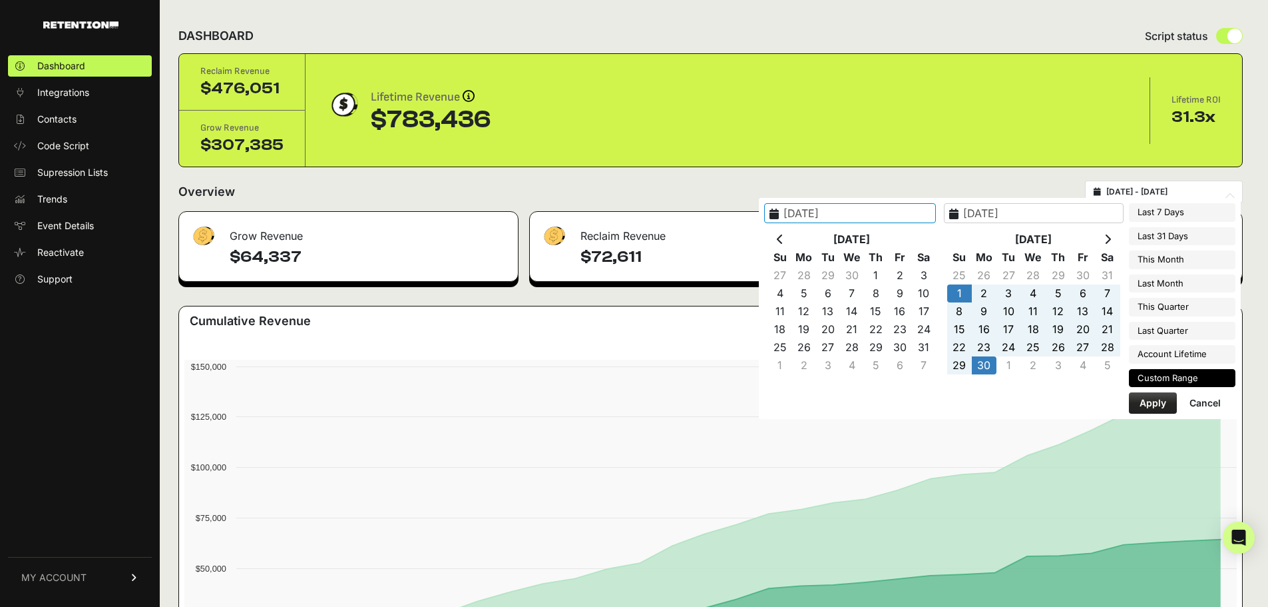
click at [1161, 400] on button "Apply" at bounding box center [1153, 402] width 48 height 21
type input "2025-06-01 - 2025-06-30"
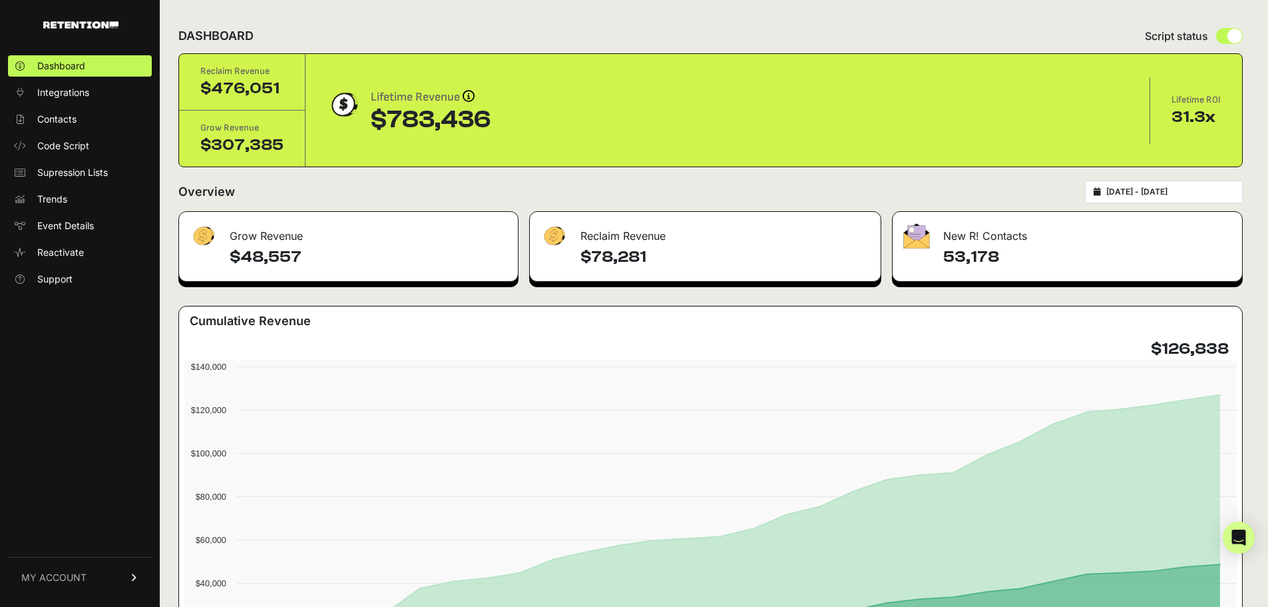
click at [1123, 186] on div "[DATE] - [DATE]" at bounding box center [1164, 191] width 158 height 23
type input "[DATE]"
click at [1153, 189] on input "[DATE] - [DATE]" at bounding box center [1171, 191] width 128 height 11
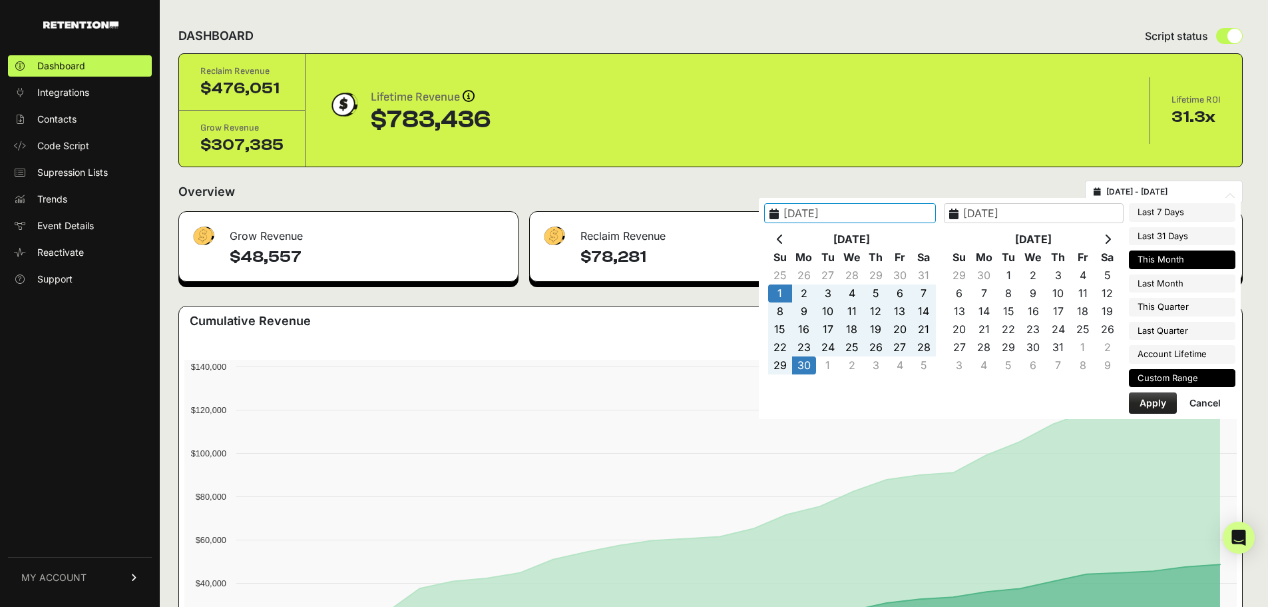
type input "[DATE]"
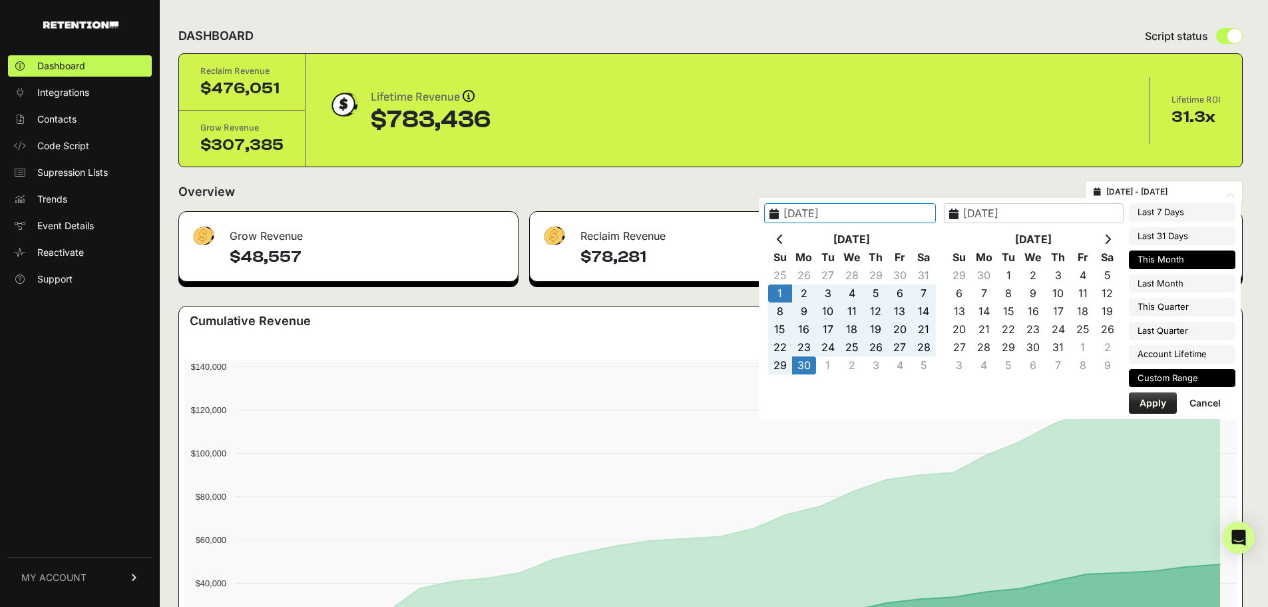
type input "[DATE]"
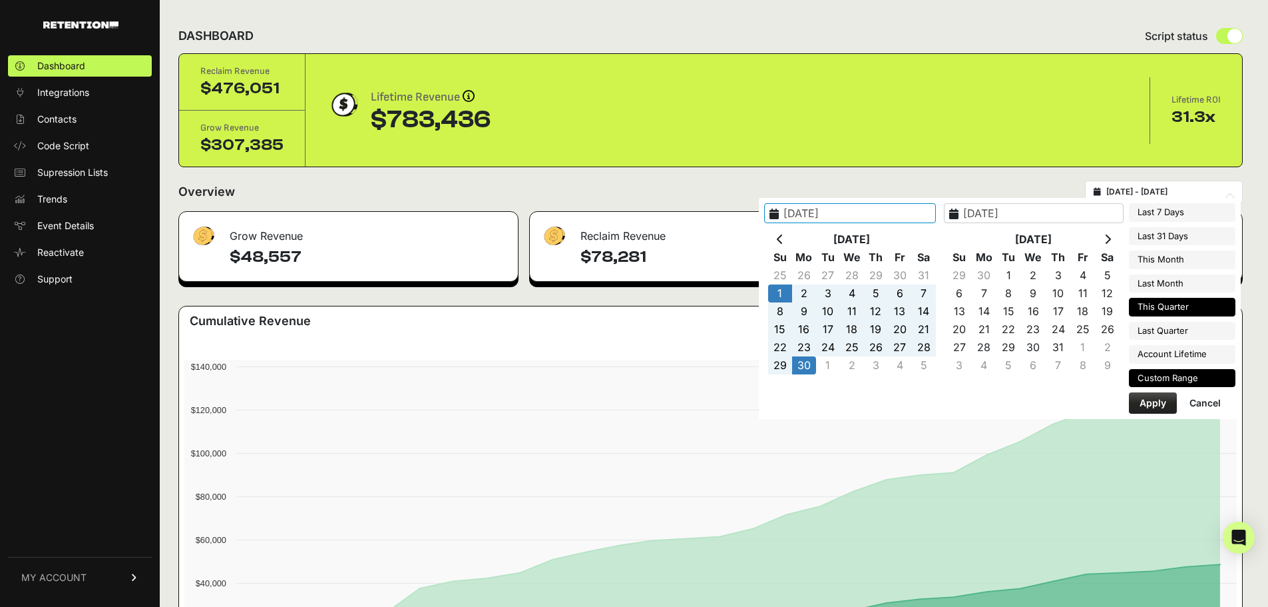
type input "[DATE]"
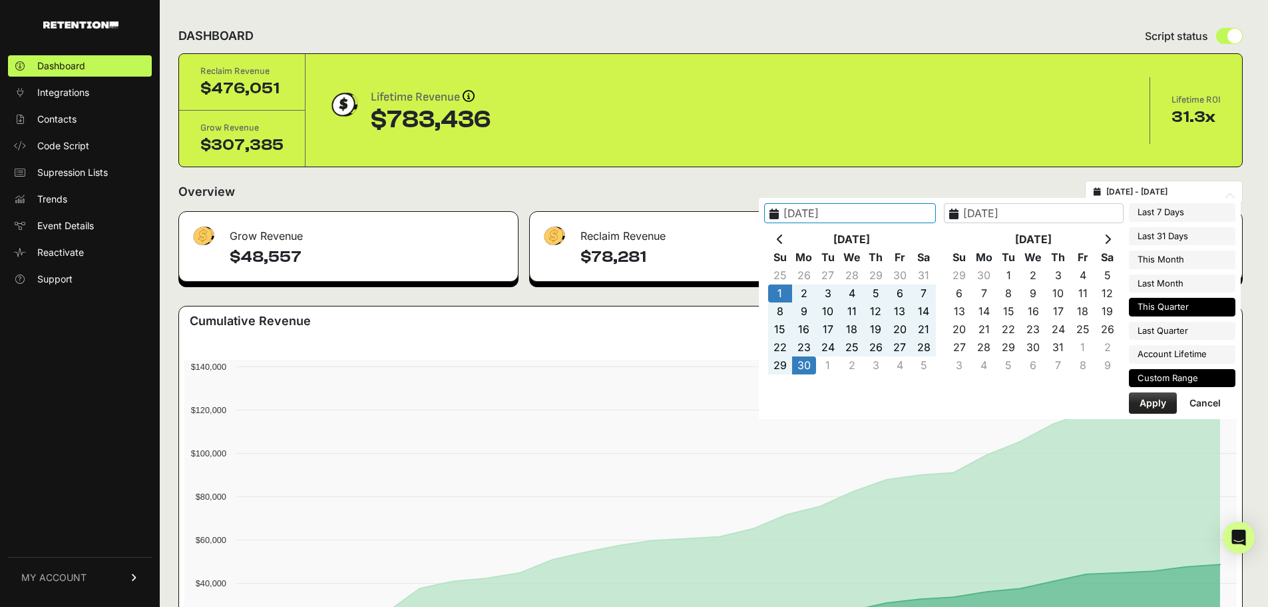
type input "[DATE]"
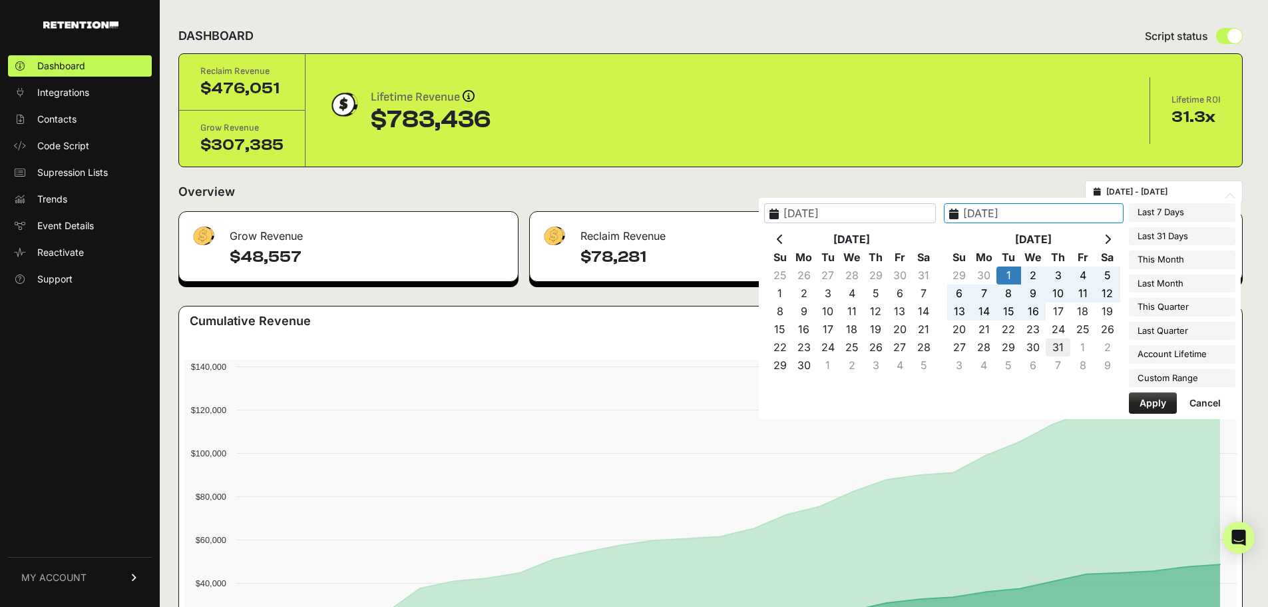
type input "[DATE]"
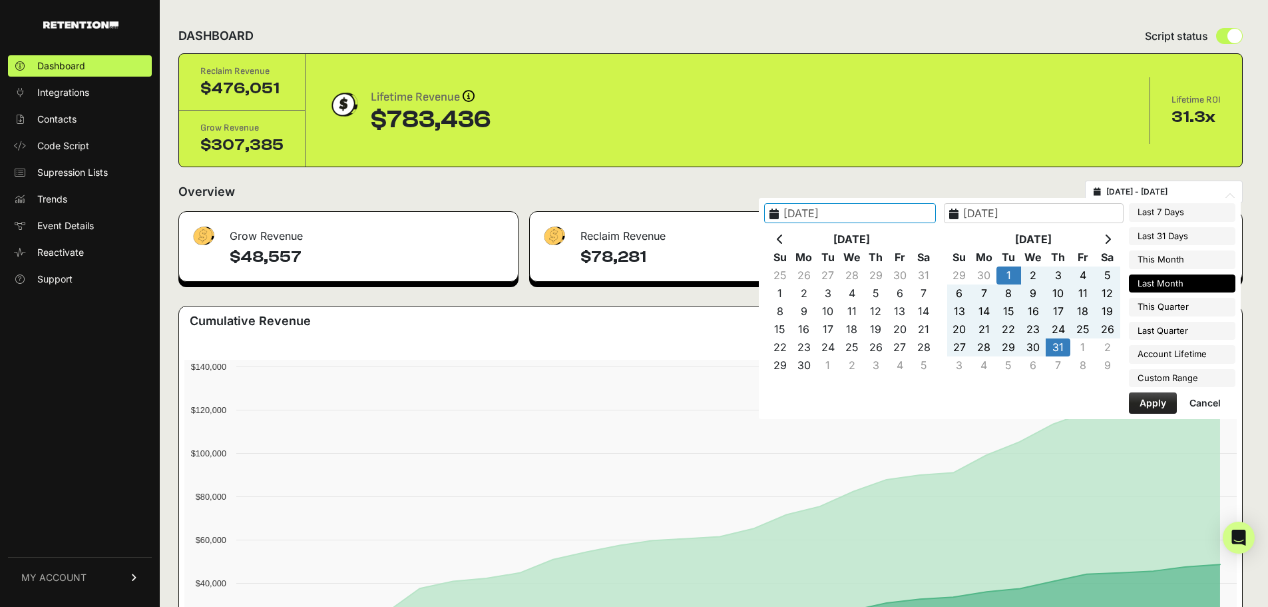
type input "[DATE]"
click at [1151, 403] on button "Apply" at bounding box center [1153, 402] width 48 height 21
type input "[DATE] - [DATE]"
